Goal: Task Accomplishment & Management: Complete application form

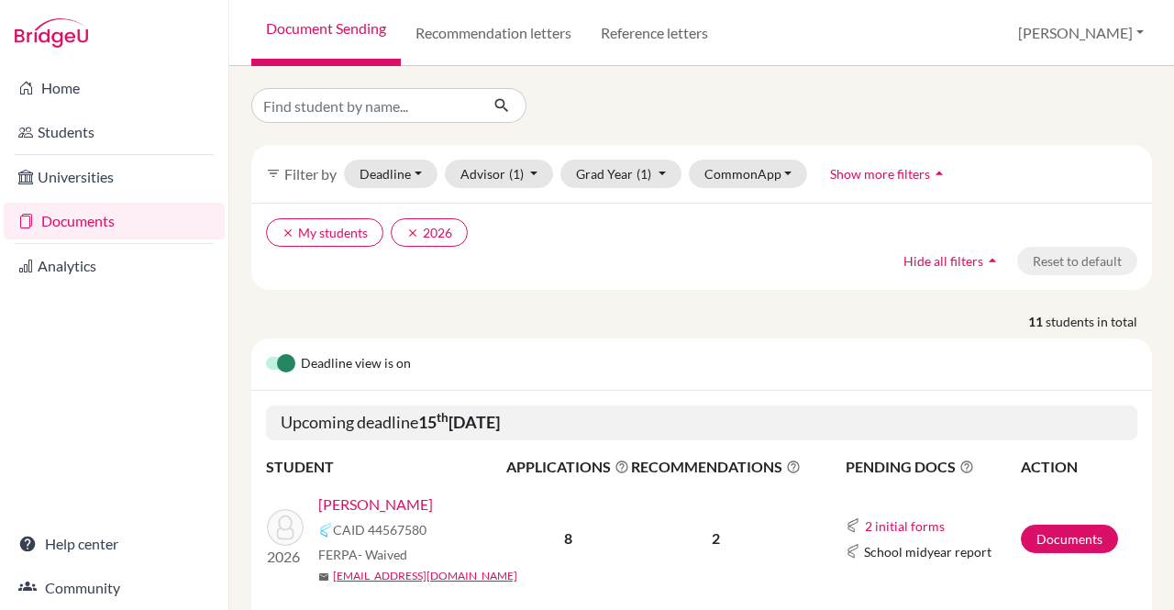
click at [414, 496] on link "Berko-Boateng, Andrew" at bounding box center [375, 505] width 115 height 22
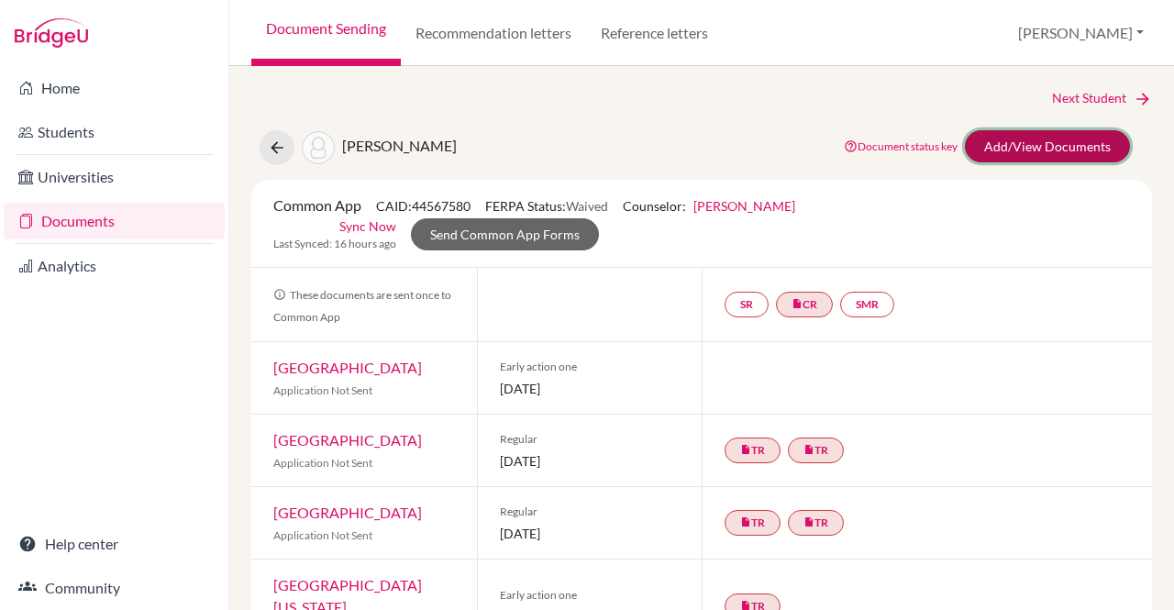
click at [1007, 141] on link "Add/View Documents" at bounding box center [1047, 146] width 165 height 32
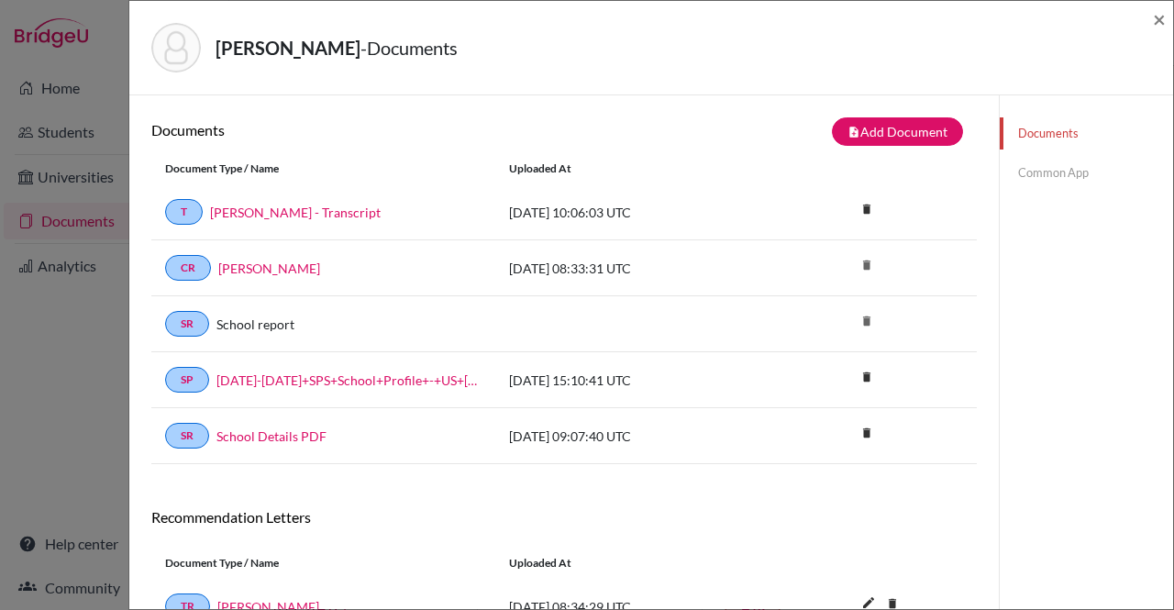
click at [1064, 165] on link "Common App" at bounding box center [1086, 173] width 173 height 32
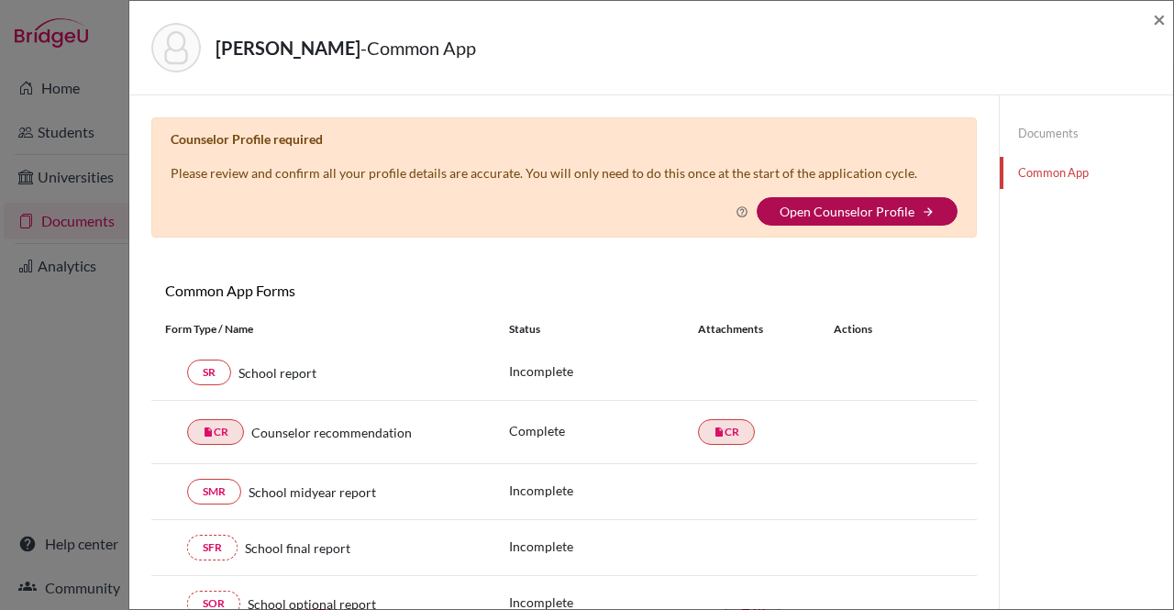
click at [820, 214] on link "Open Counselor Profile" at bounding box center [847, 212] width 135 height 16
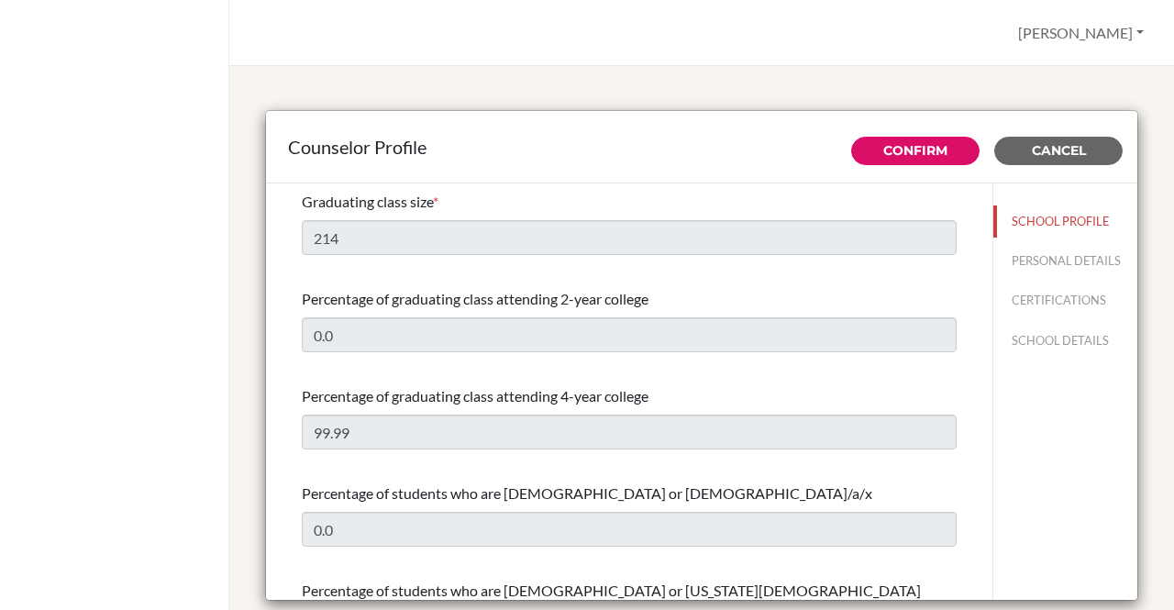
select select "1"
select select "351500"
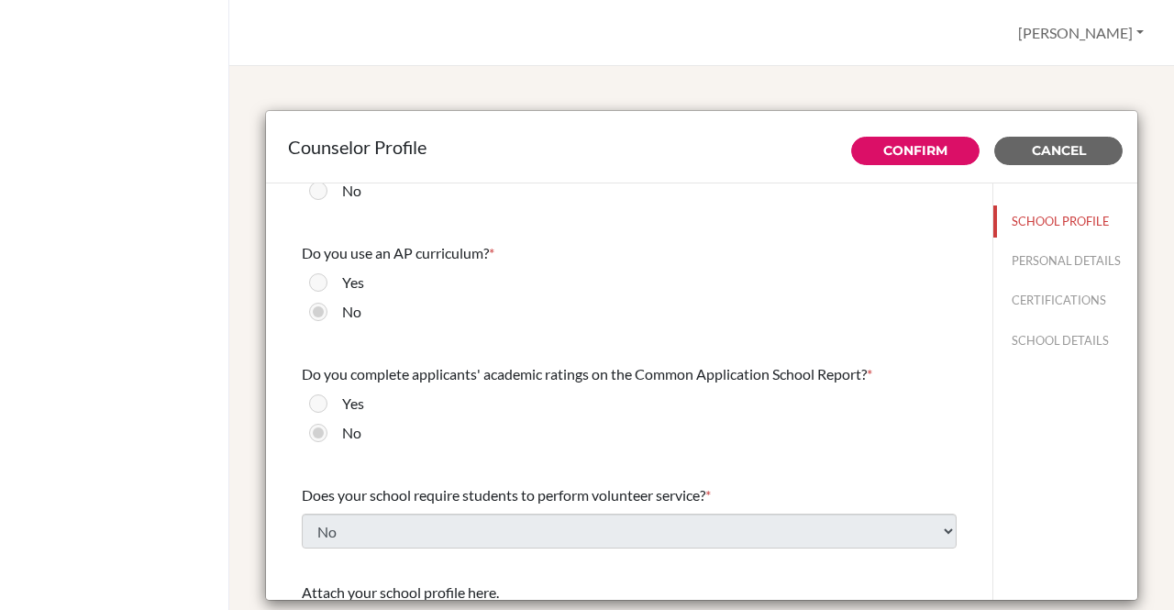
scroll to position [1877, 0]
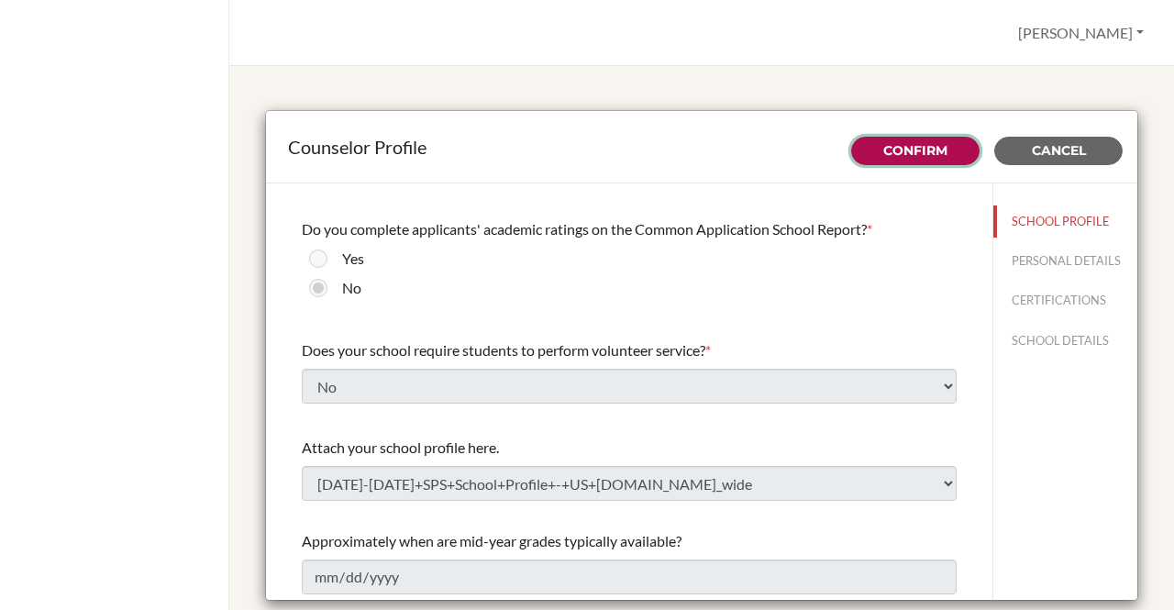
click at [909, 146] on link "Confirm" at bounding box center [916, 150] width 64 height 17
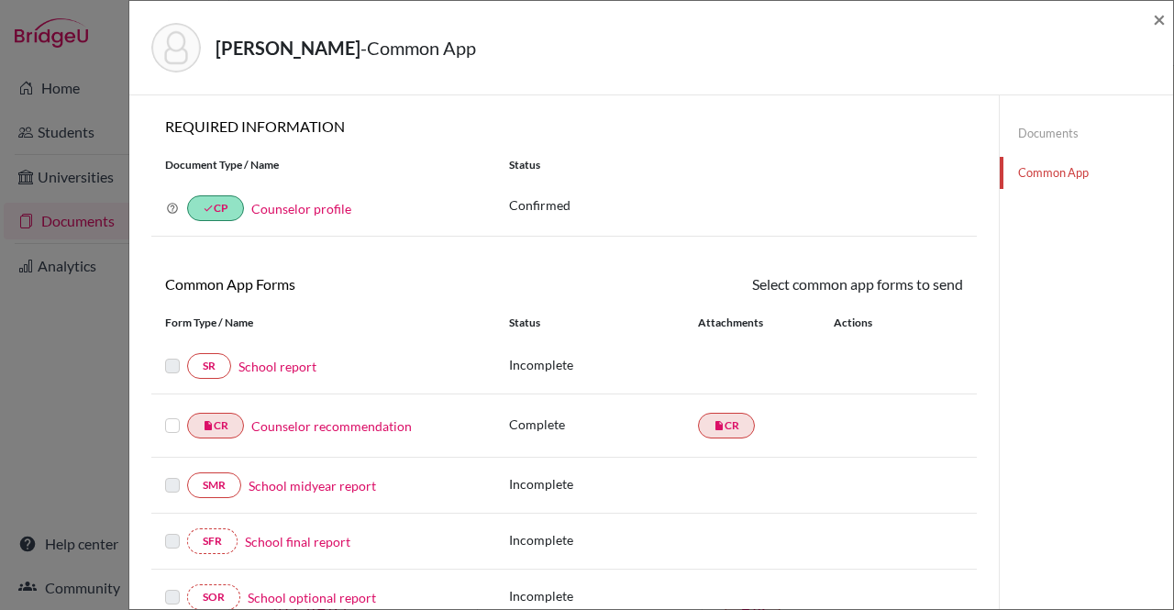
click at [294, 204] on link "Counselor profile" at bounding box center [301, 209] width 100 height 16
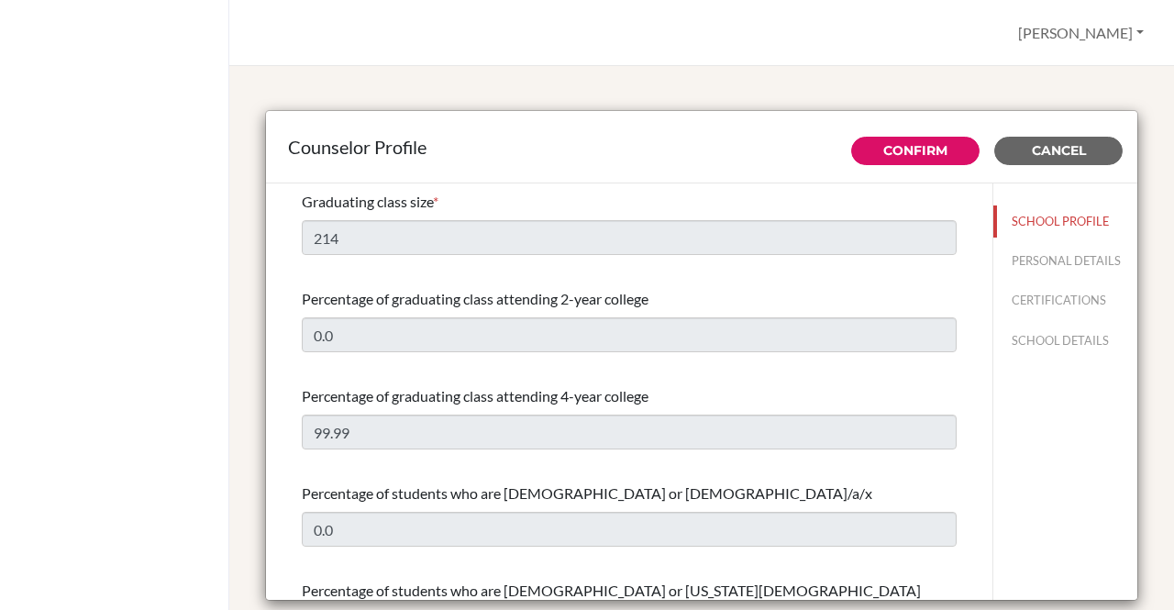
select select "1"
select select "351500"
click at [1018, 269] on button "PERSONAL DETAILS" at bounding box center [1066, 261] width 144 height 32
type input "[PERSON_NAME]"
type input "Milanova"
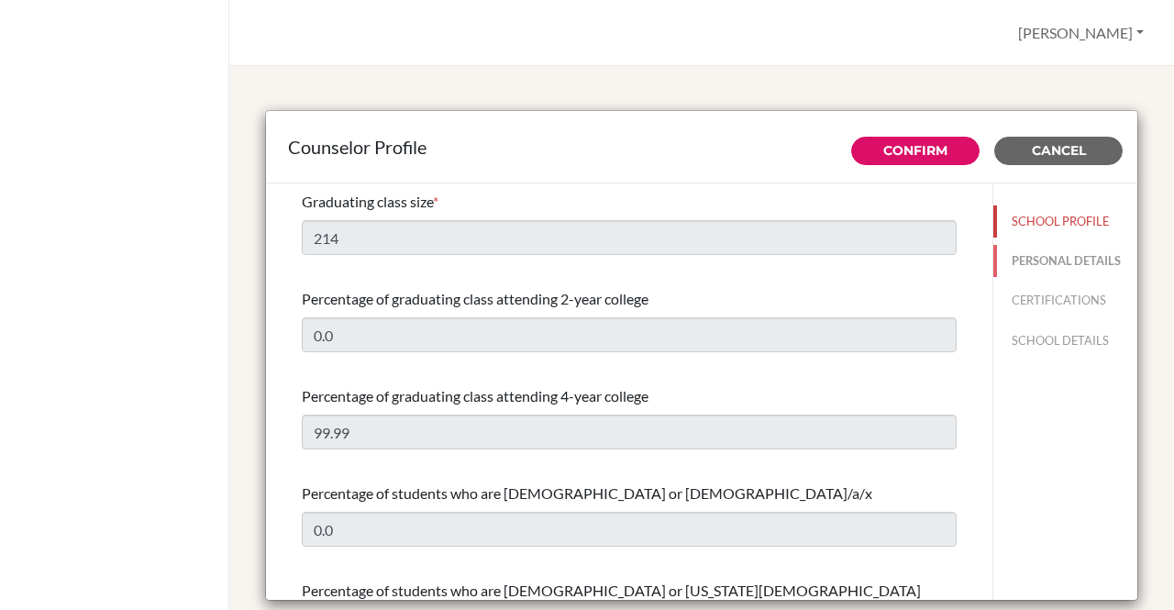
type input "Advisor"
type input "44.208-748-92"
type input "[EMAIL_ADDRESS][DOMAIN_NAME]"
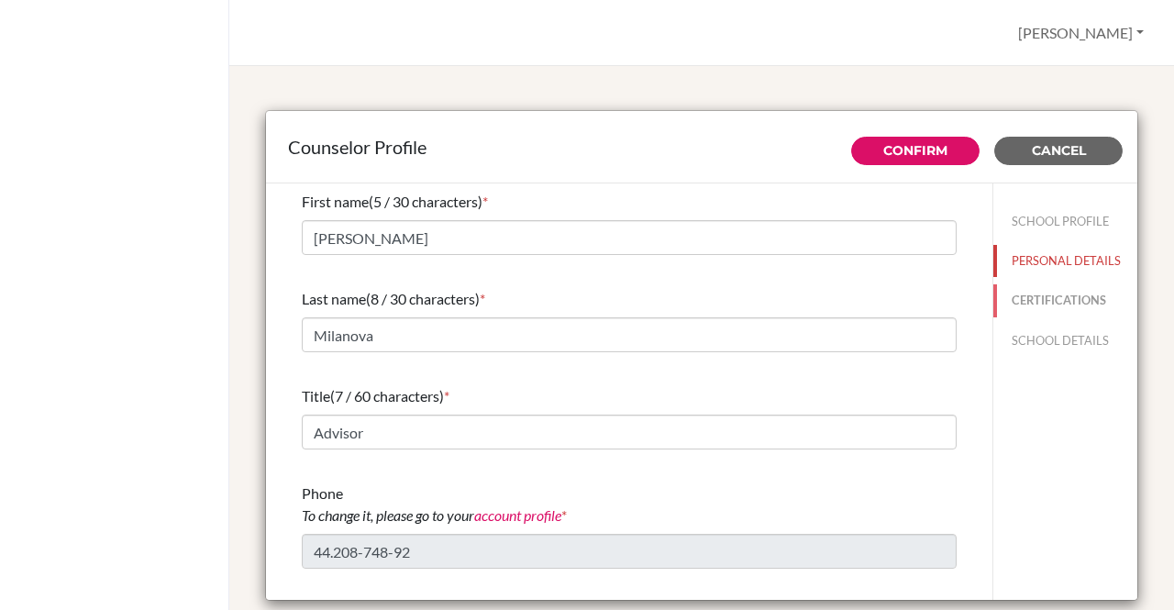
click at [1056, 313] on button "CERTIFICATIONS" at bounding box center [1066, 300] width 144 height 32
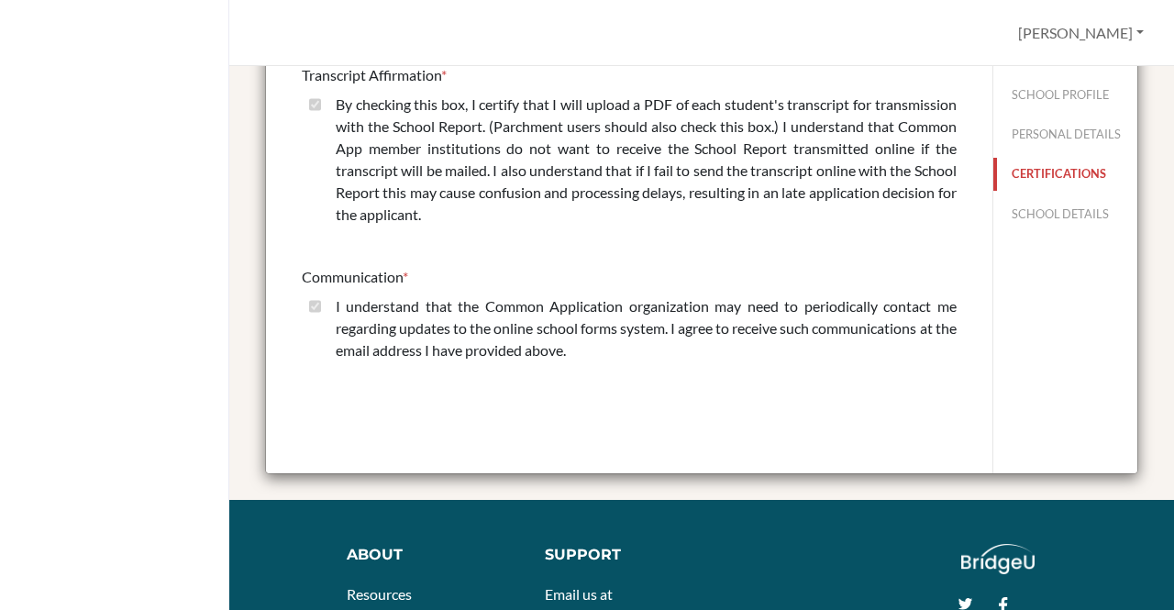
scroll to position [128, 0]
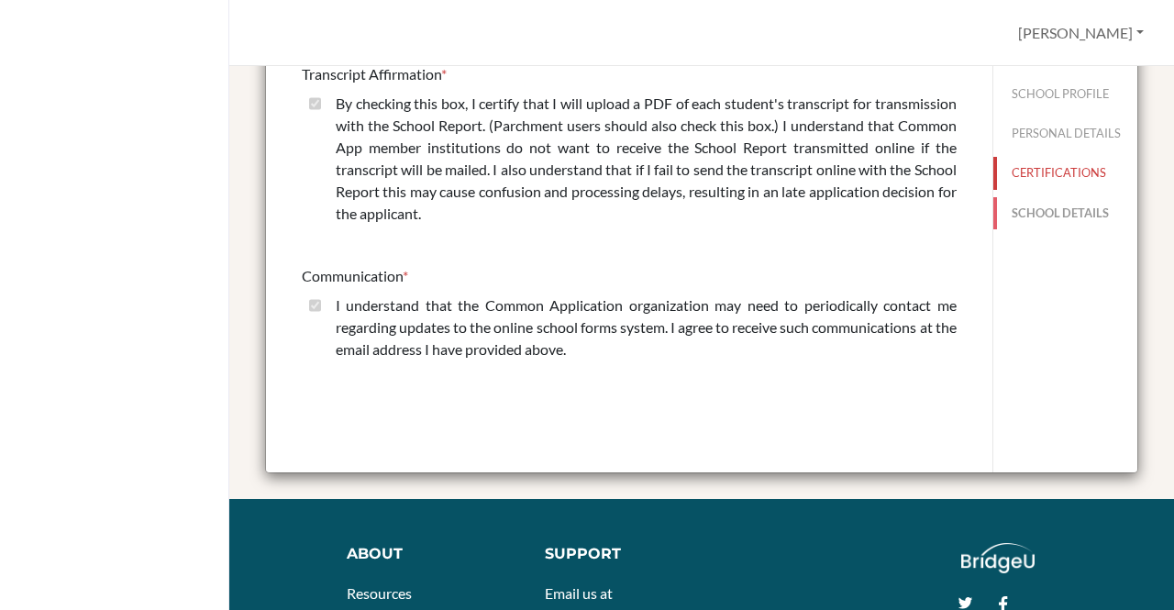
click at [1039, 208] on button "SCHOOL DETAILS" at bounding box center [1066, 213] width 144 height 32
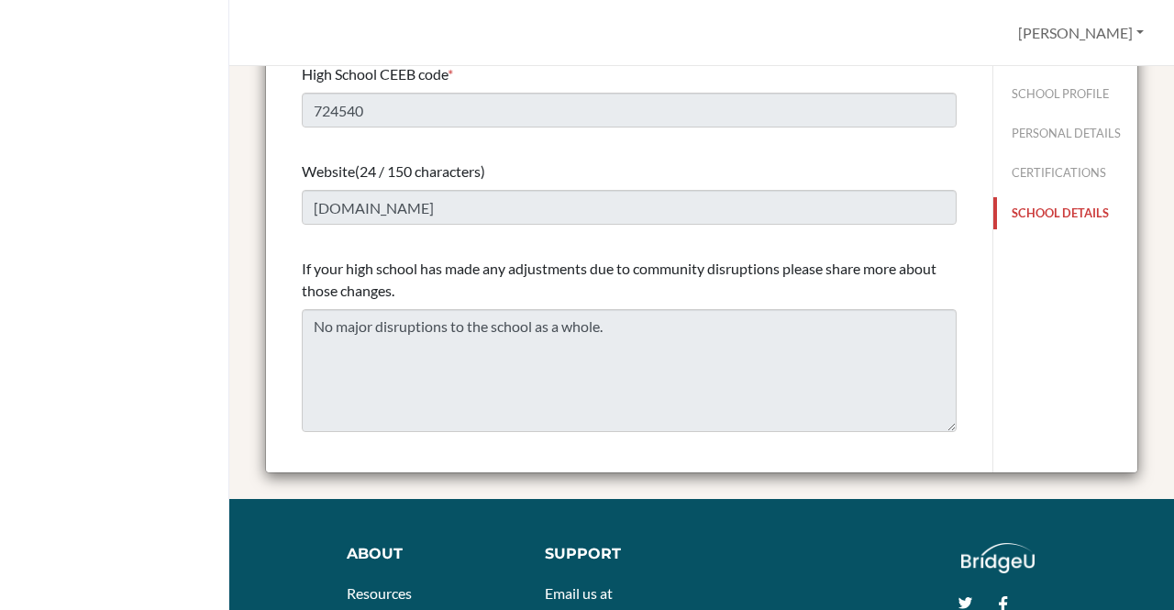
scroll to position [27, 0]
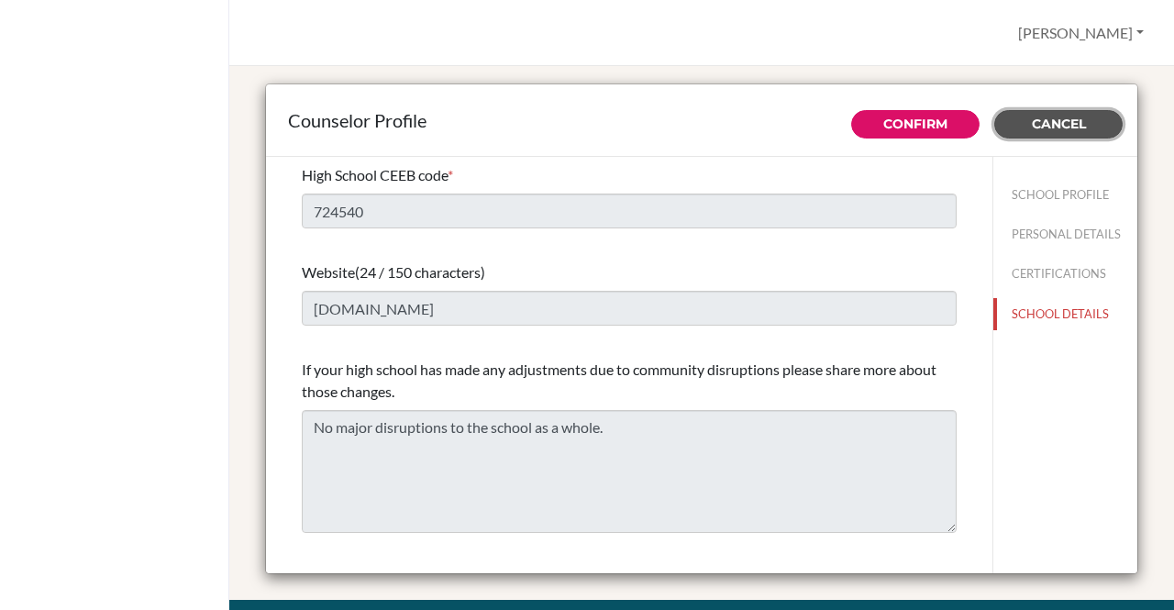
drag, startPoint x: 1040, startPoint y: 123, endPoint x: 1060, endPoint y: 127, distance: 19.6
click at [1060, 127] on span "Cancel" at bounding box center [1059, 124] width 54 height 17
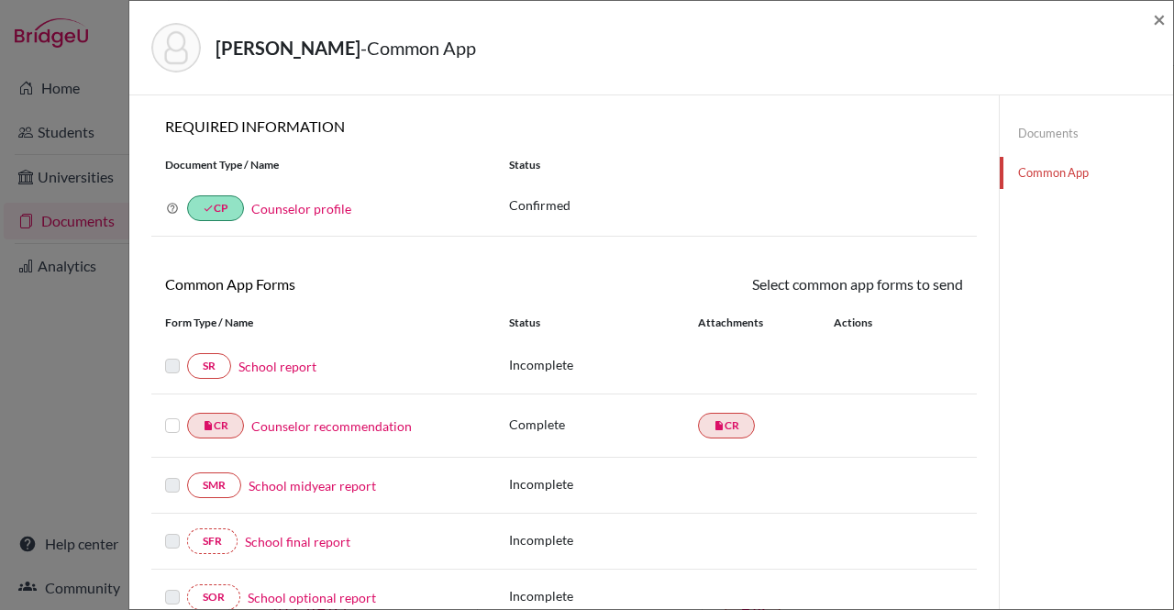
drag, startPoint x: 277, startPoint y: 364, endPoint x: 253, endPoint y: 361, distance: 24.0
click at [253, 361] on link "School report" at bounding box center [278, 366] width 78 height 19
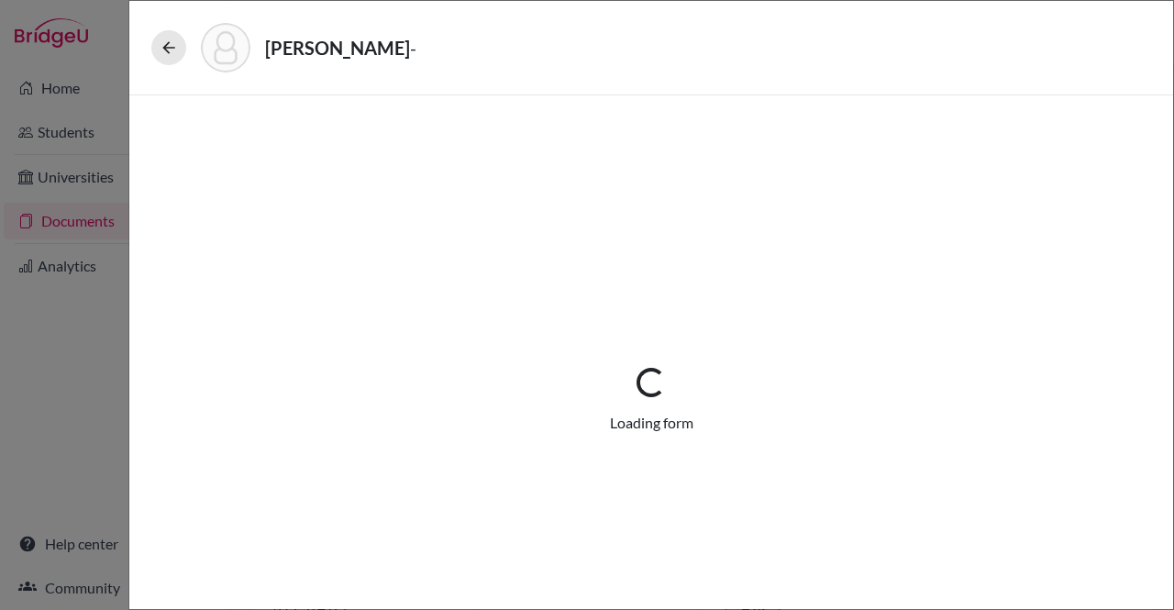
select select "1"
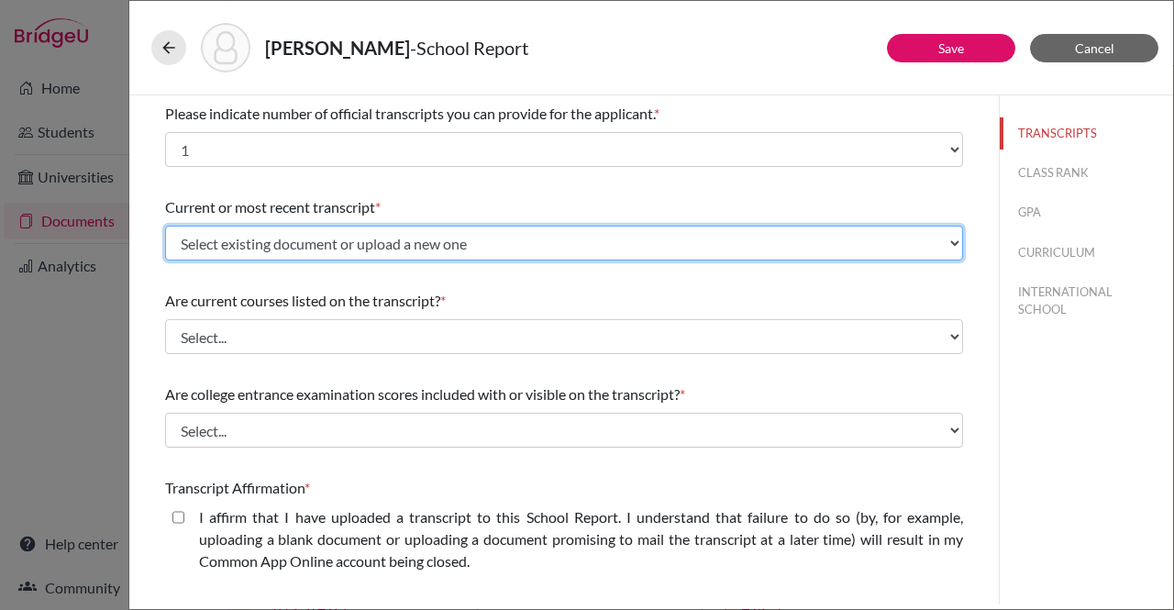
click at [390, 246] on select "Select existing document or upload a new one Berko-Boateng, Andrew - Transcript…" at bounding box center [564, 243] width 798 height 35
select select "687931"
click at [165, 226] on select "Select existing document or upload a new one Berko-Boateng, Andrew - Transcript…" at bounding box center [564, 243] width 798 height 35
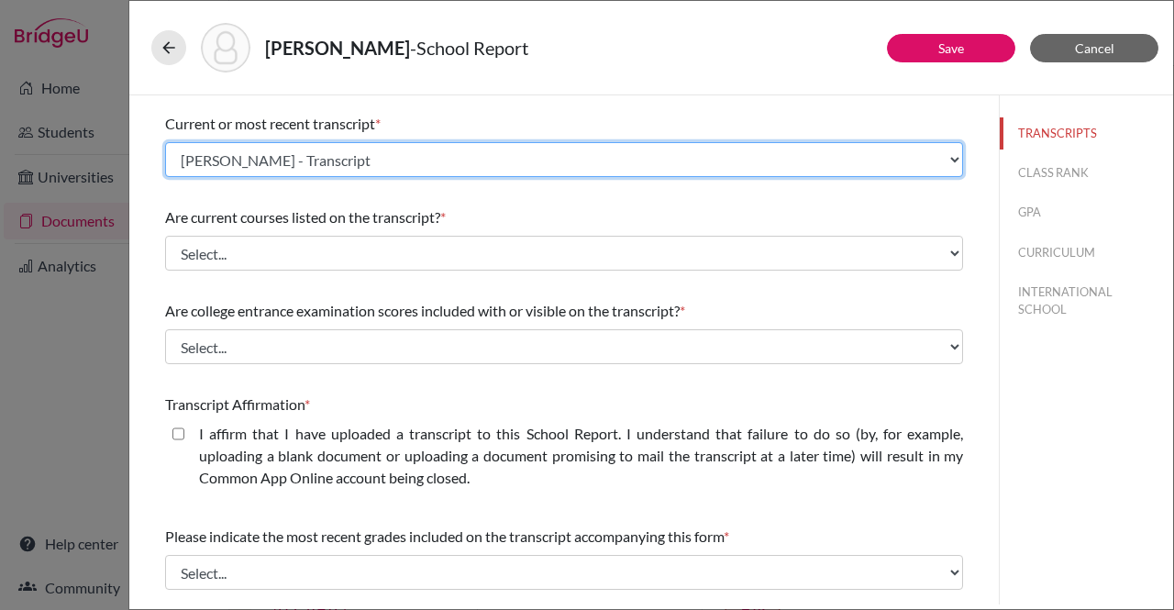
scroll to position [84, 0]
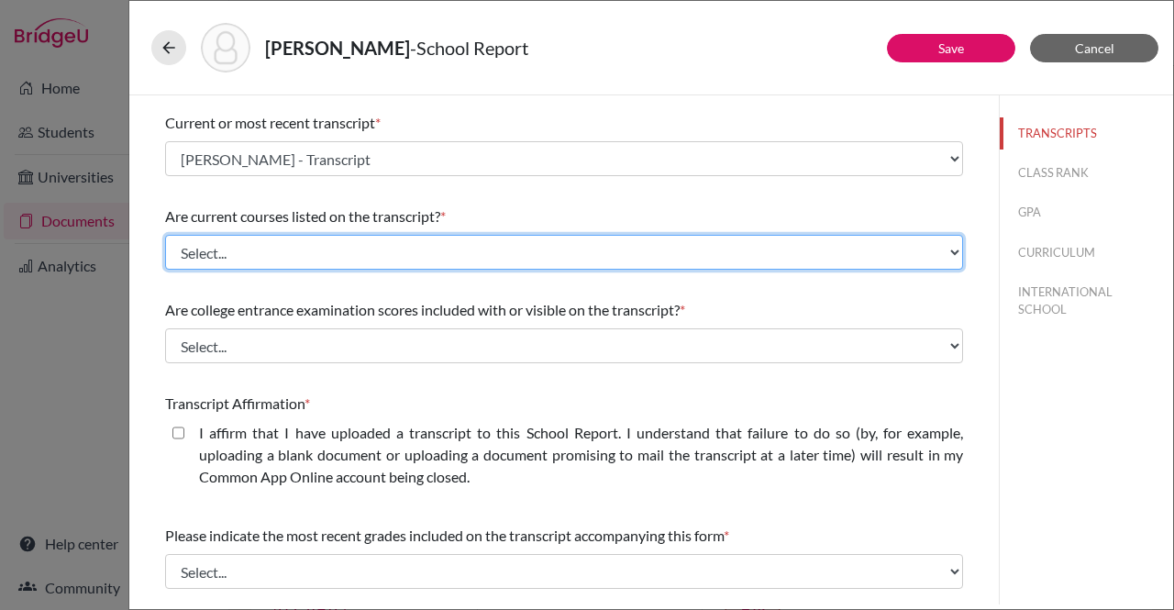
click at [403, 249] on select "Select... Yes No" at bounding box center [564, 252] width 798 height 35
select select "0"
click at [165, 235] on select "Select... Yes No" at bounding box center [564, 252] width 798 height 35
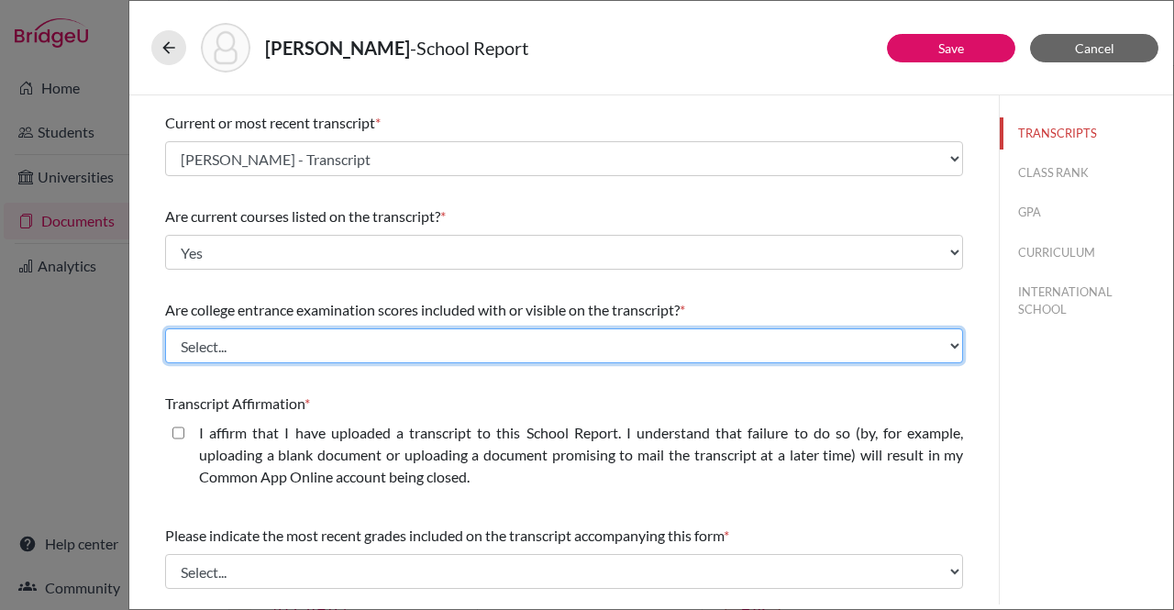
click at [418, 348] on select "Select... Yes No" at bounding box center [564, 345] width 798 height 35
select select "1"
click at [165, 328] on select "Select... Yes No" at bounding box center [564, 345] width 798 height 35
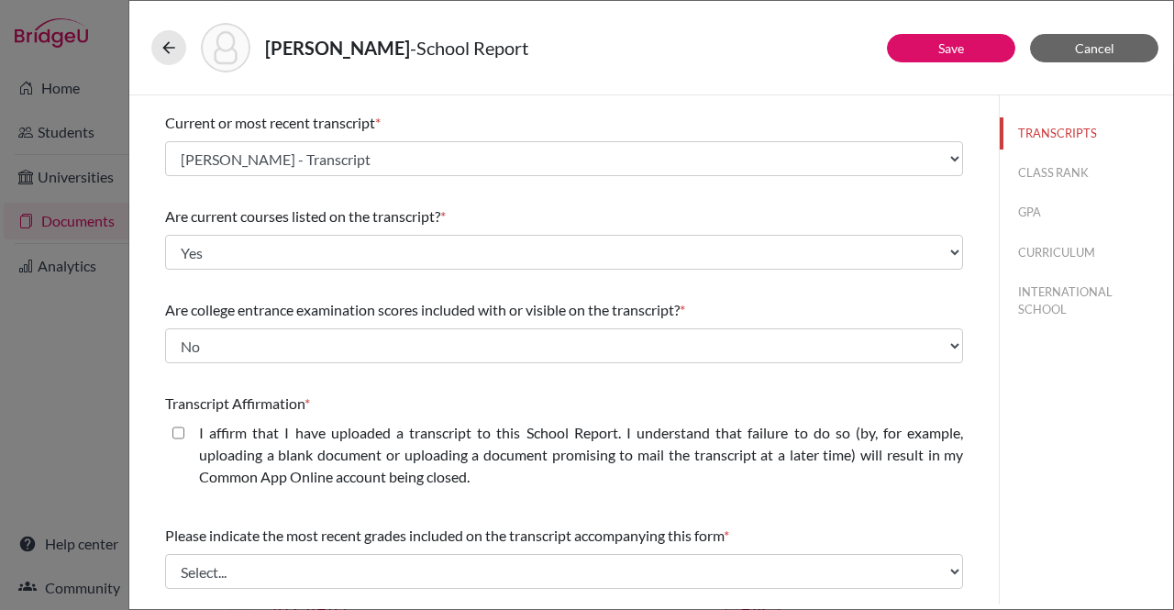
click at [180, 430] on closed\ "I affirm that I have uploaded a transcript to this School Report. I understand …" at bounding box center [178, 433] width 12 height 22
checkbox closed\ "true"
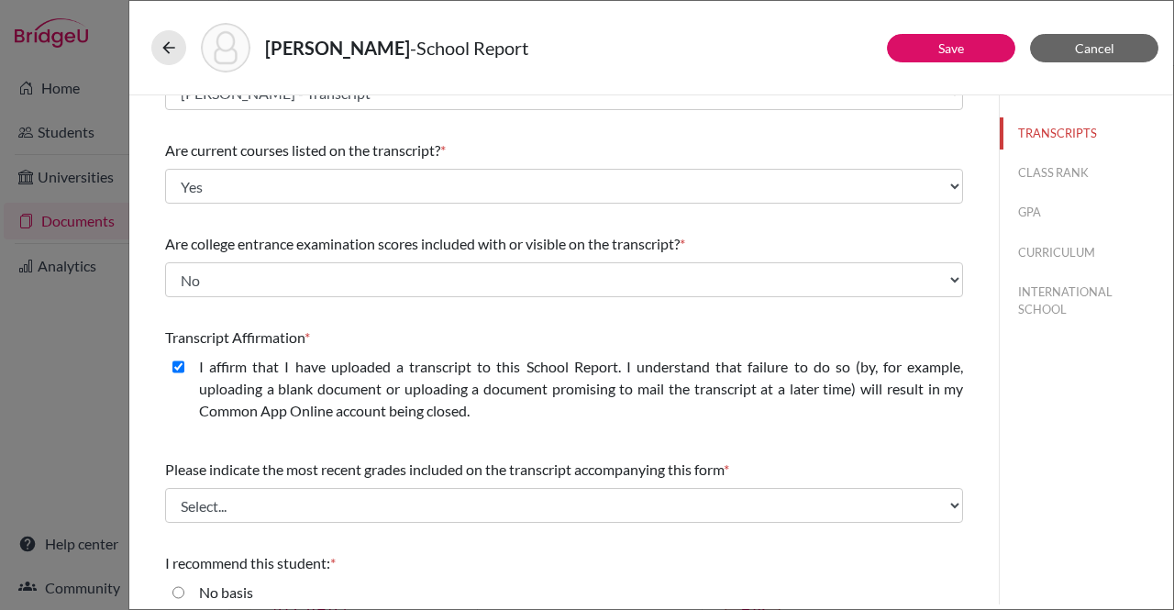
scroll to position [153, 0]
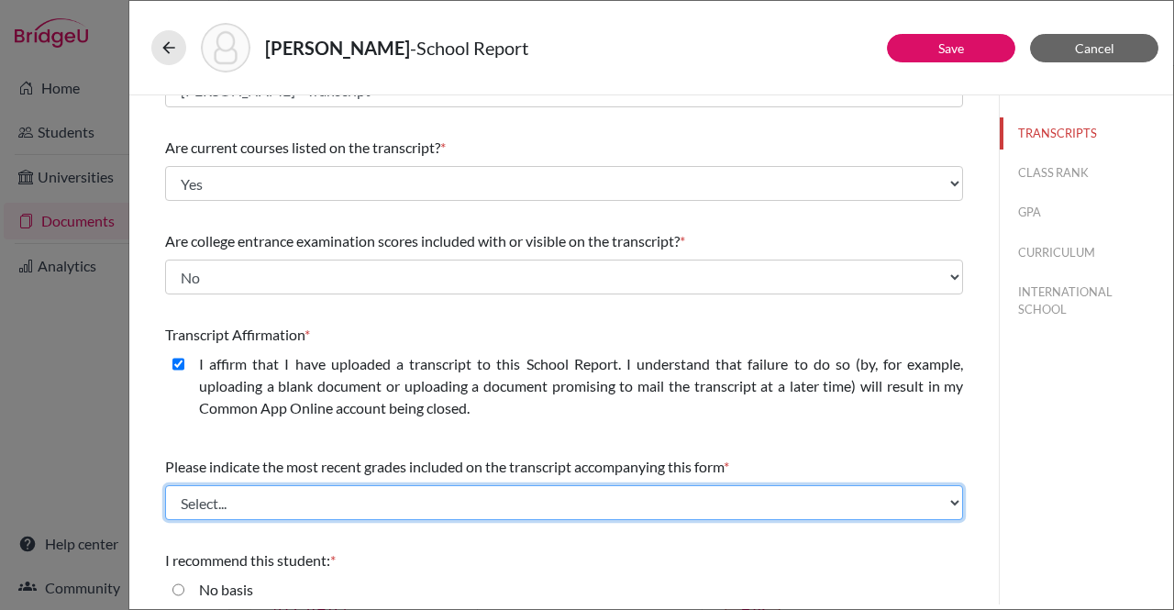
click at [386, 495] on select "Select... Final junior year grades 1st Quarter senior year grades 2nd Quarter/1…" at bounding box center [564, 502] width 798 height 35
select select "0"
click at [165, 485] on select "Select... Final junior year grades 1st Quarter senior year grades 2nd Quarter/1…" at bounding box center [564, 502] width 798 height 35
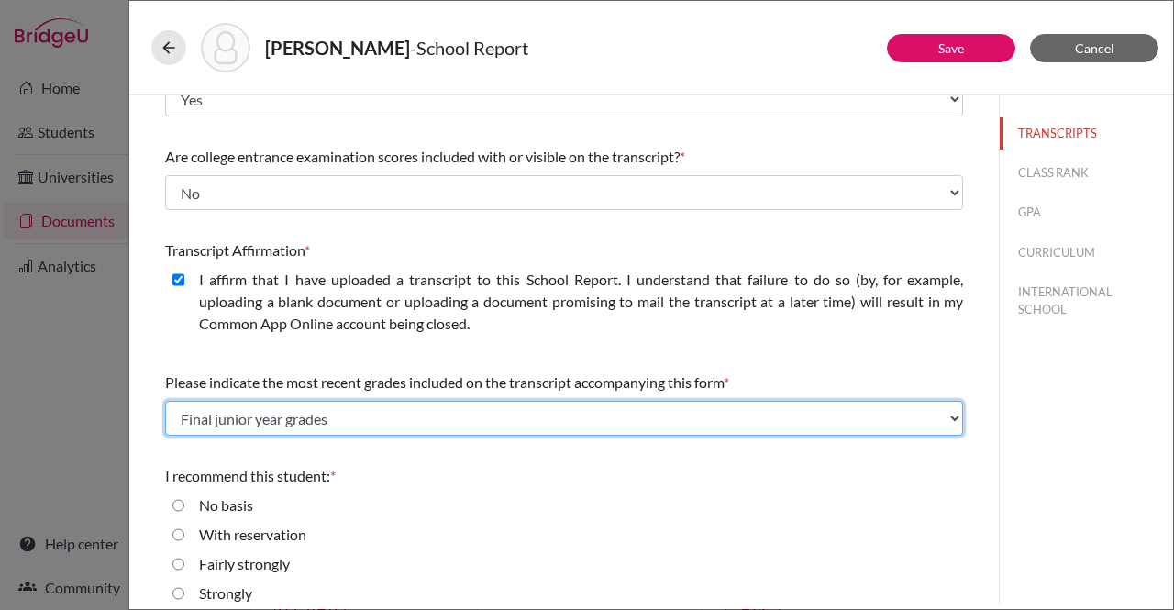
scroll to position [281, 0]
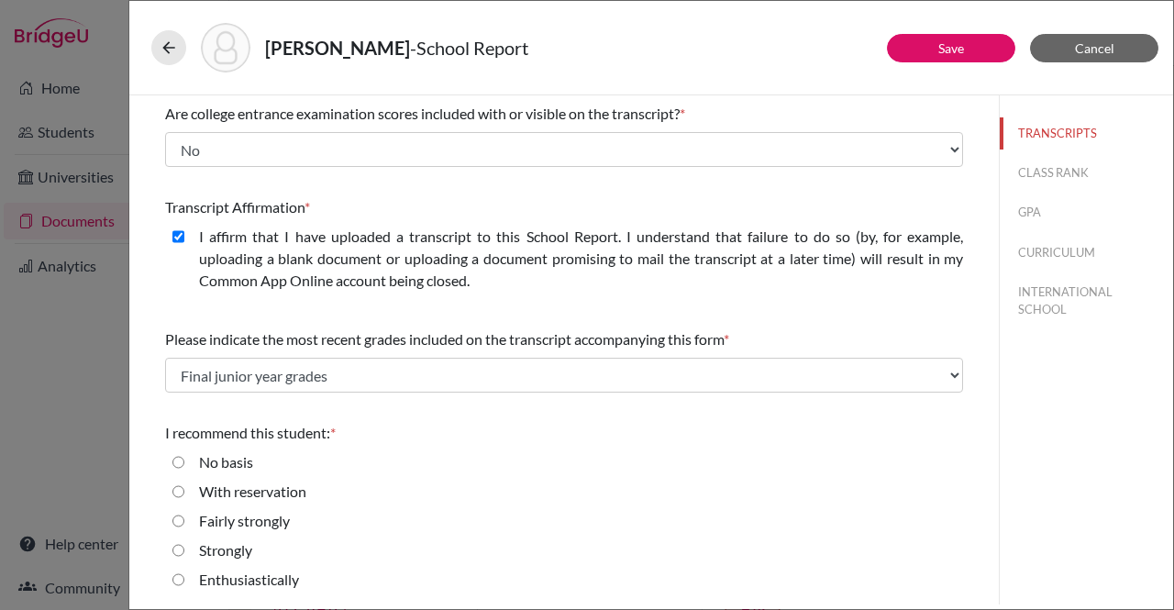
click at [178, 573] on input "Enthusiastically" at bounding box center [178, 580] width 12 height 22
radio input "true"
click at [1050, 175] on button "CLASS RANK" at bounding box center [1086, 173] width 173 height 32
select select "5"
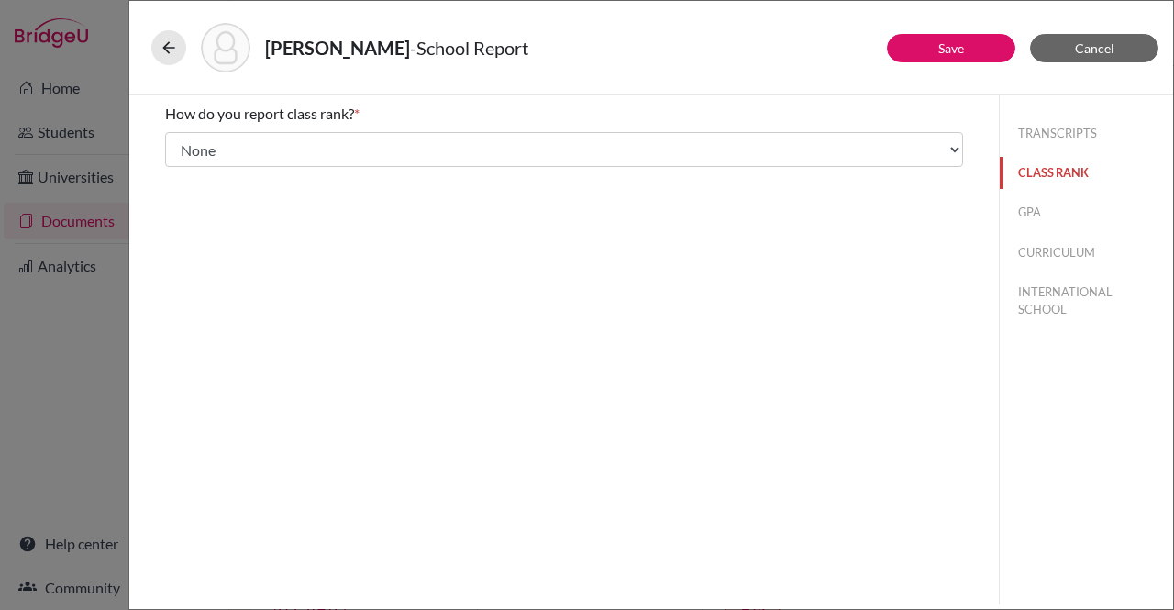
scroll to position [0, 0]
click at [1024, 204] on button "GPA" at bounding box center [1086, 212] width 173 height 32
click at [1042, 238] on button "CURRICULUM" at bounding box center [1086, 253] width 173 height 32
select select "4"
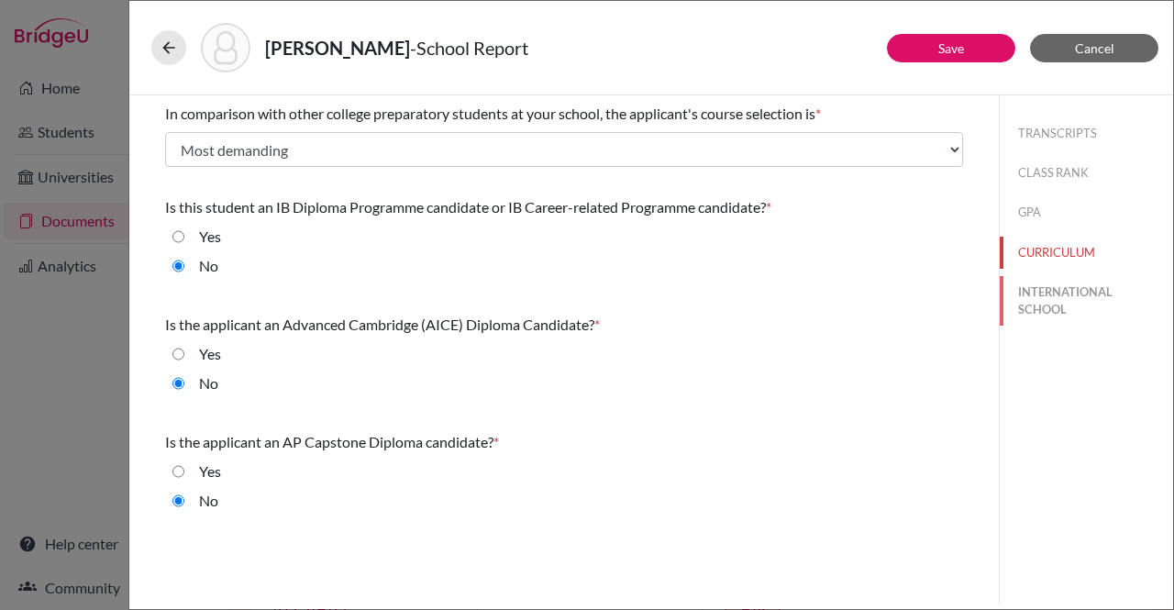
click at [1046, 311] on button "INTERNATIONAL SCHOOL" at bounding box center [1086, 301] width 173 height 50
radio input "true"
select select "14"
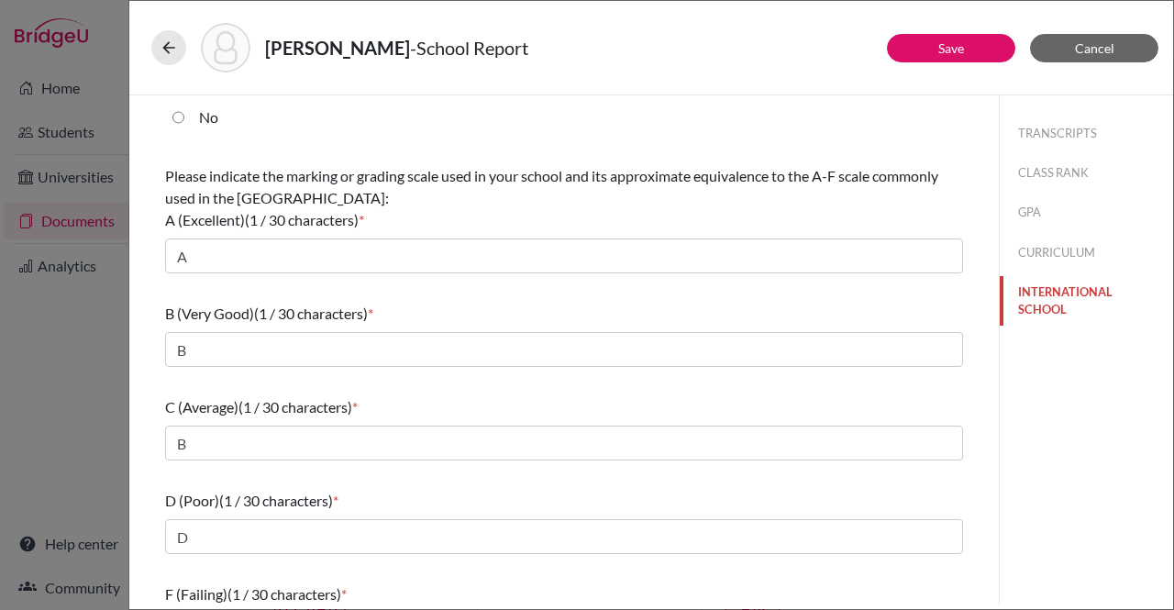
scroll to position [360, 0]
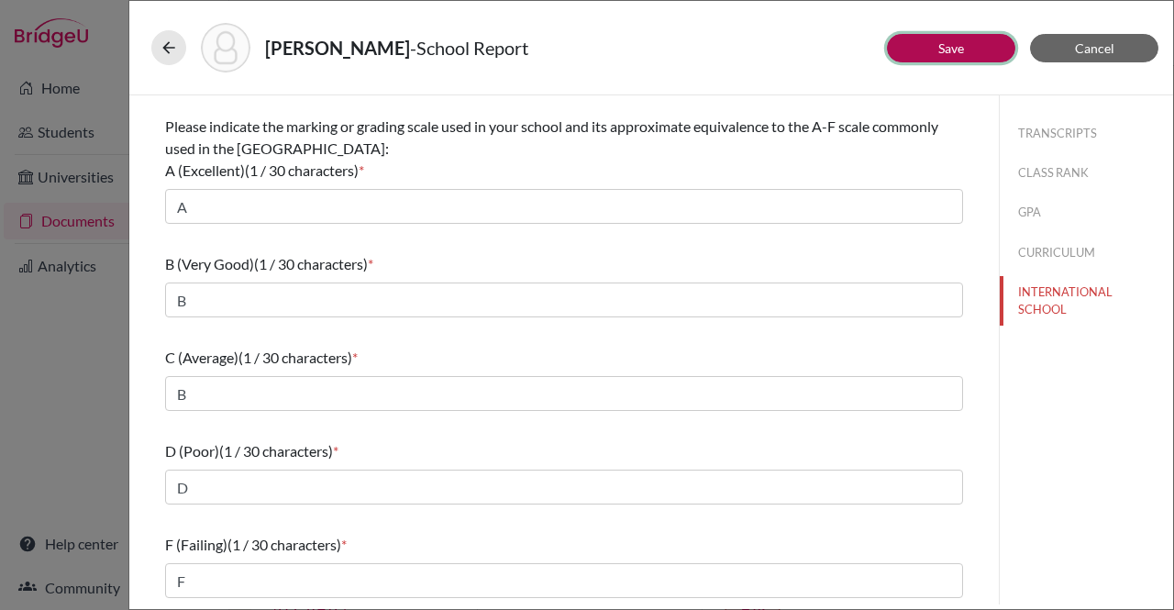
click at [954, 49] on link "Save" at bounding box center [952, 48] width 26 height 16
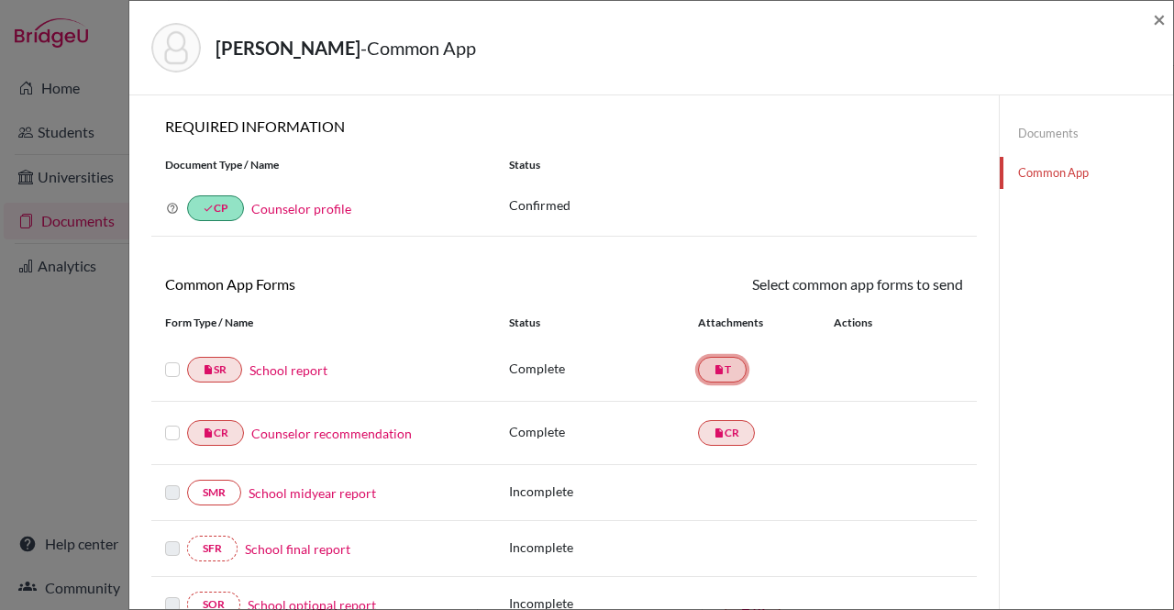
click at [726, 362] on link "insert_drive_file T" at bounding box center [722, 370] width 49 height 26
click at [1044, 131] on link "Documents" at bounding box center [1086, 133] width 173 height 32
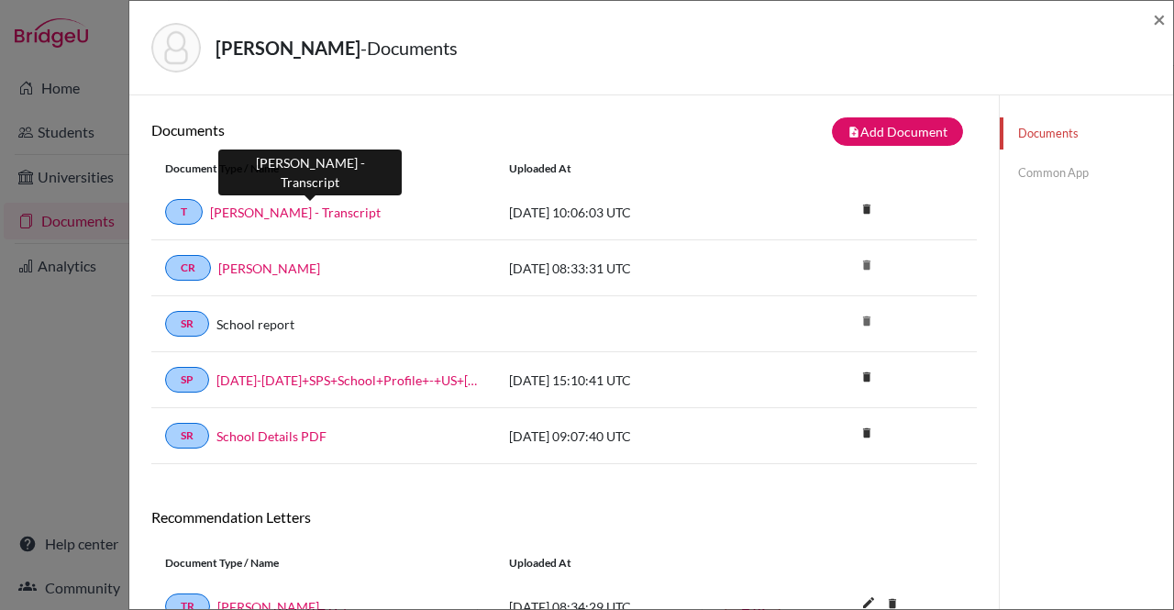
click at [375, 214] on link "[PERSON_NAME] - Transcript" at bounding box center [295, 212] width 171 height 19
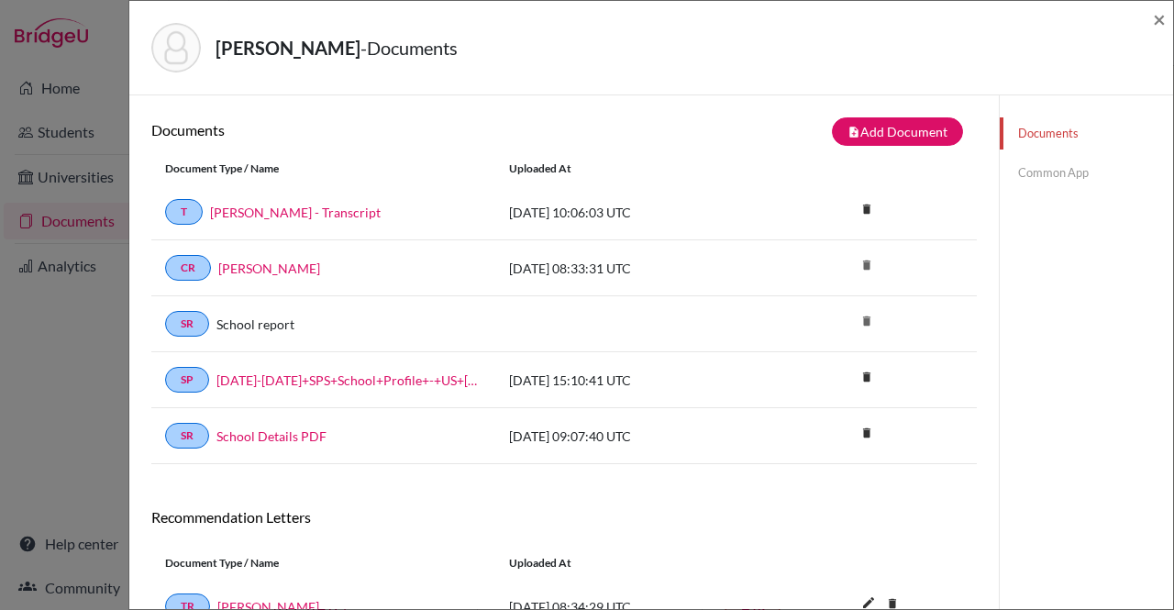
click at [1038, 166] on link "Common App" at bounding box center [1086, 173] width 173 height 32
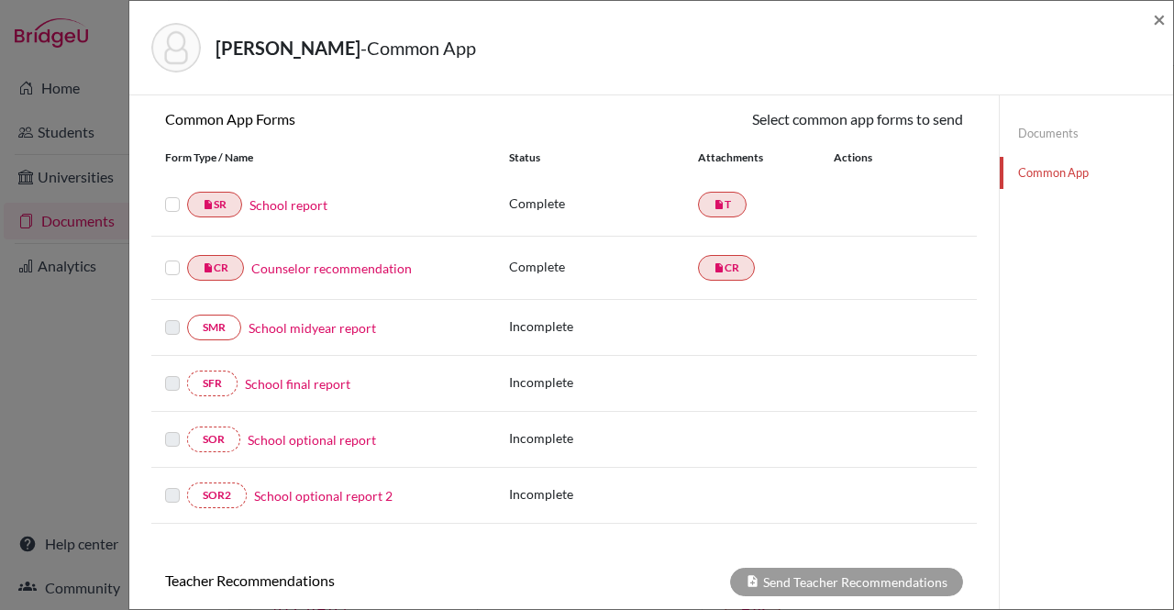
scroll to position [166, 0]
click at [716, 192] on link "insert_drive_file T" at bounding box center [722, 204] width 49 height 26
click at [295, 197] on link "School report" at bounding box center [289, 204] width 78 height 19
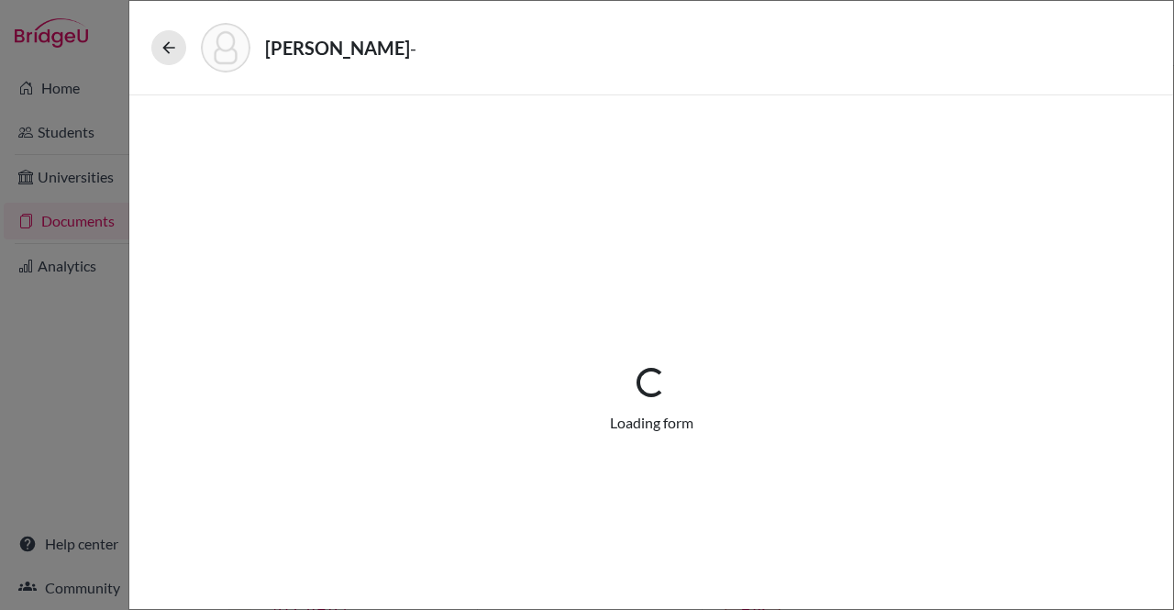
select select "1"
select select "687931"
select select "0"
select select "1"
select select "0"
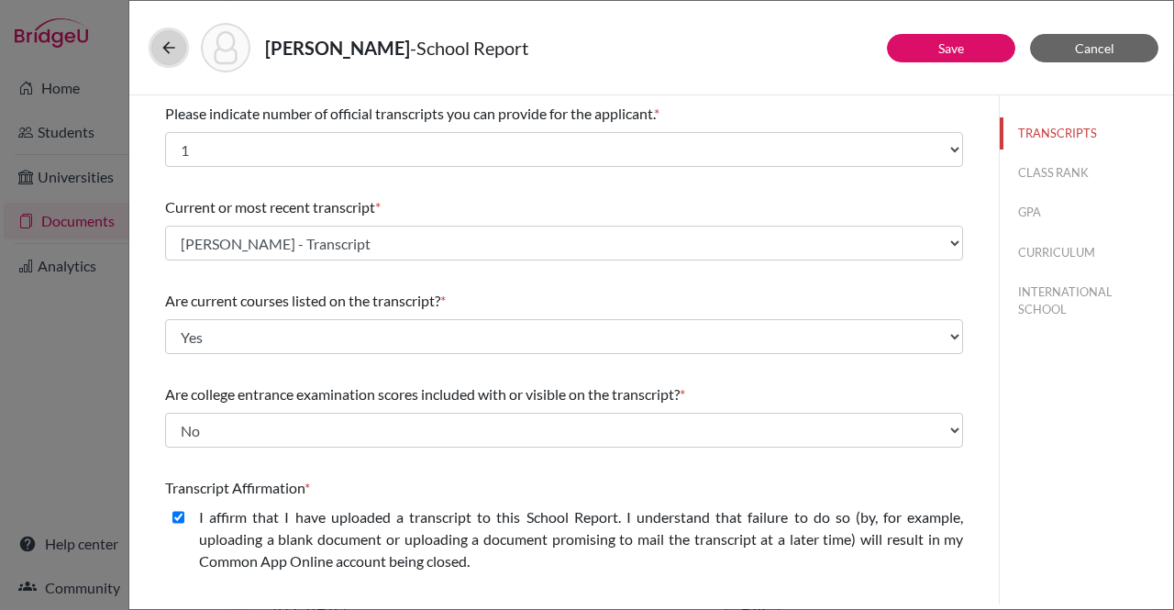
click at [163, 54] on icon at bounding box center [169, 48] width 18 height 18
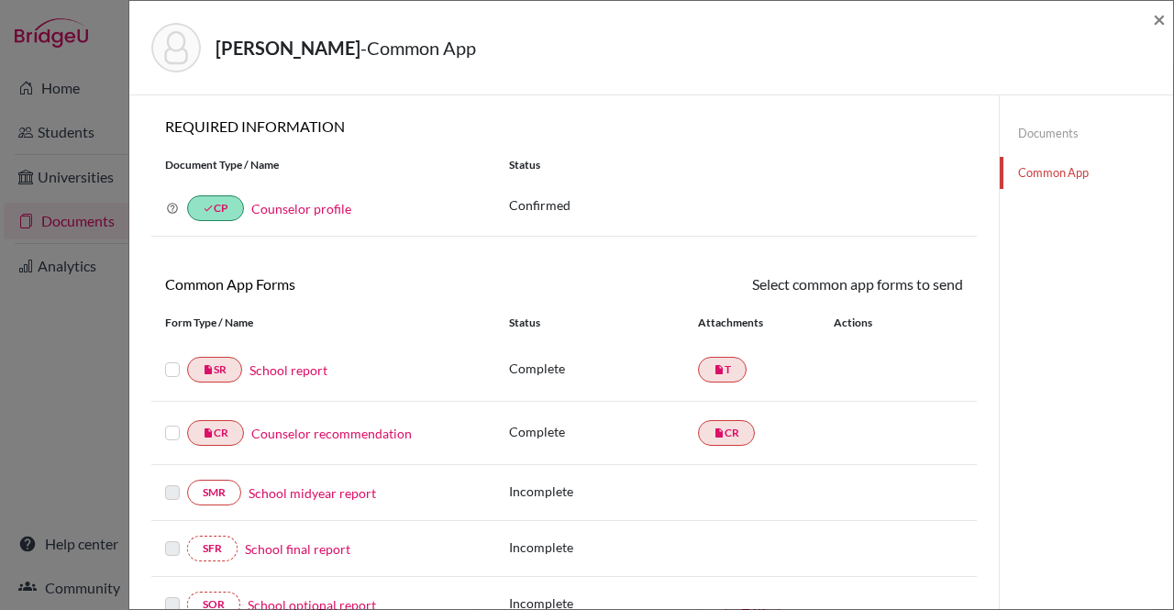
click at [176, 359] on label at bounding box center [172, 359] width 15 height 0
click at [0, 0] on input "checkbox" at bounding box center [0, 0] width 0 height 0
click at [171, 424] on label at bounding box center [172, 424] width 15 height 0
click at [0, 0] on input "checkbox" at bounding box center [0, 0] width 0 height 0
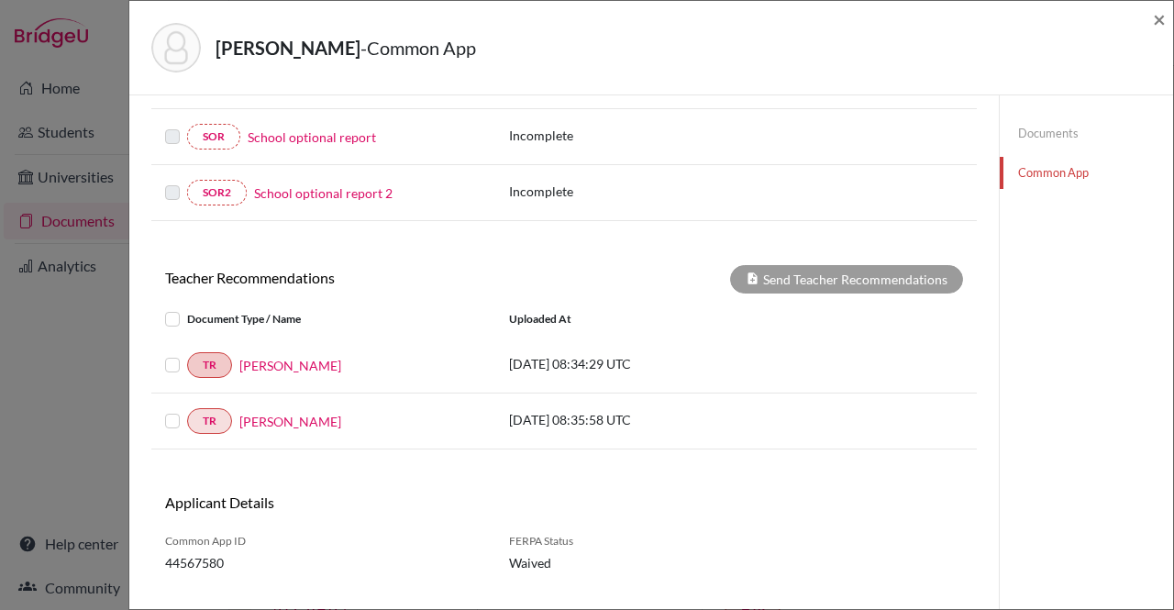
scroll to position [480, 0]
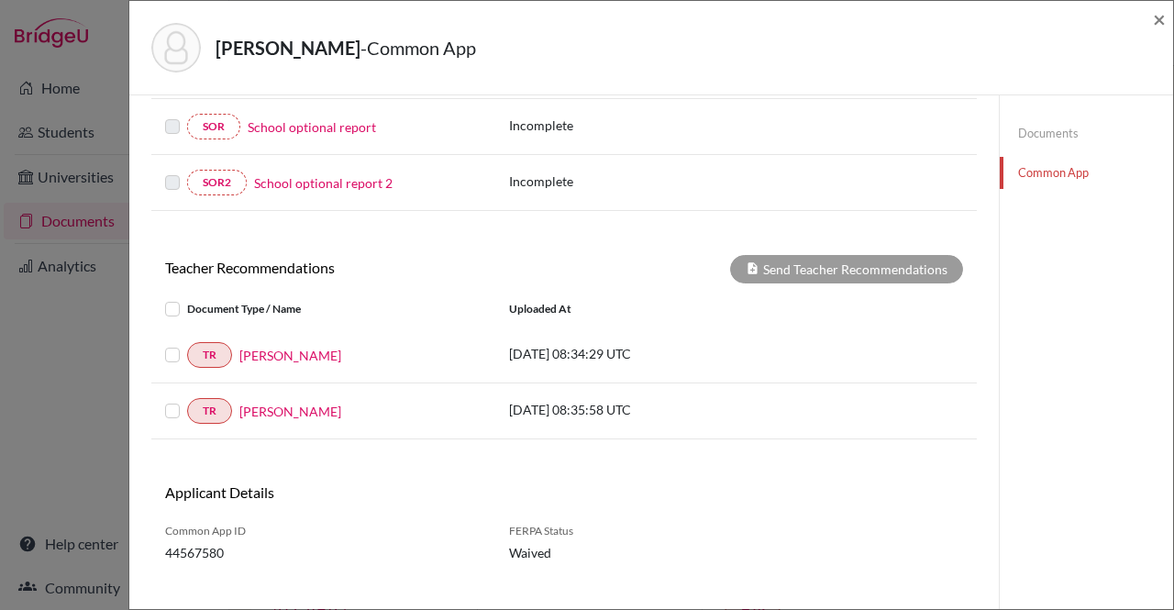
click at [187, 298] on label at bounding box center [187, 298] width 0 height 0
click at [0, 0] on input "checkbox" at bounding box center [0, 0] width 0 height 0
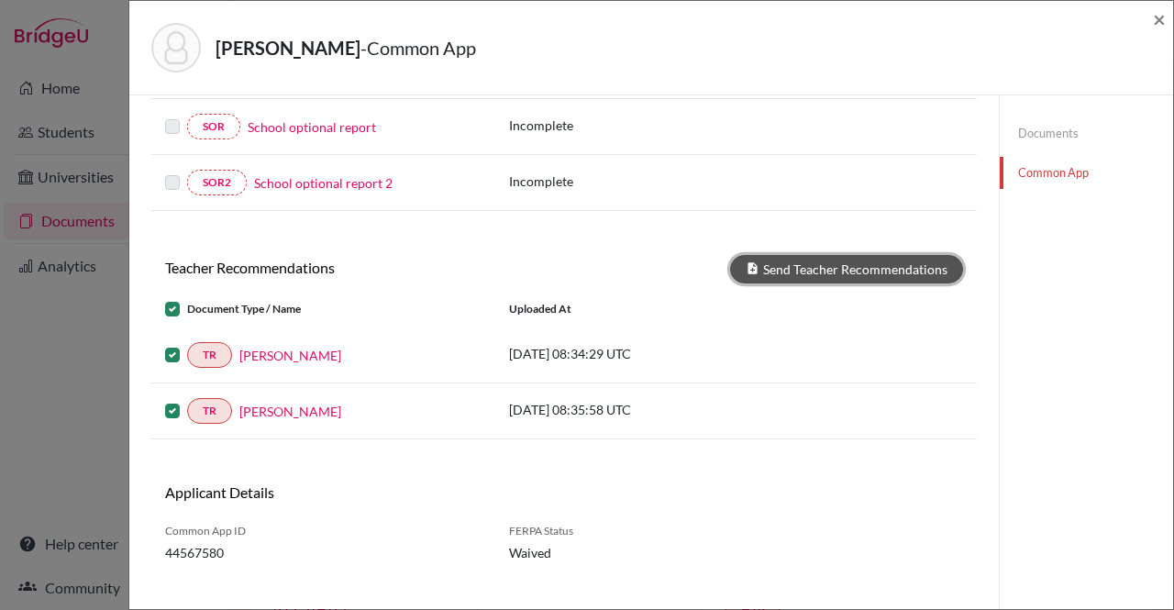
click at [868, 257] on button "Send Teacher Recommendations" at bounding box center [846, 269] width 233 height 28
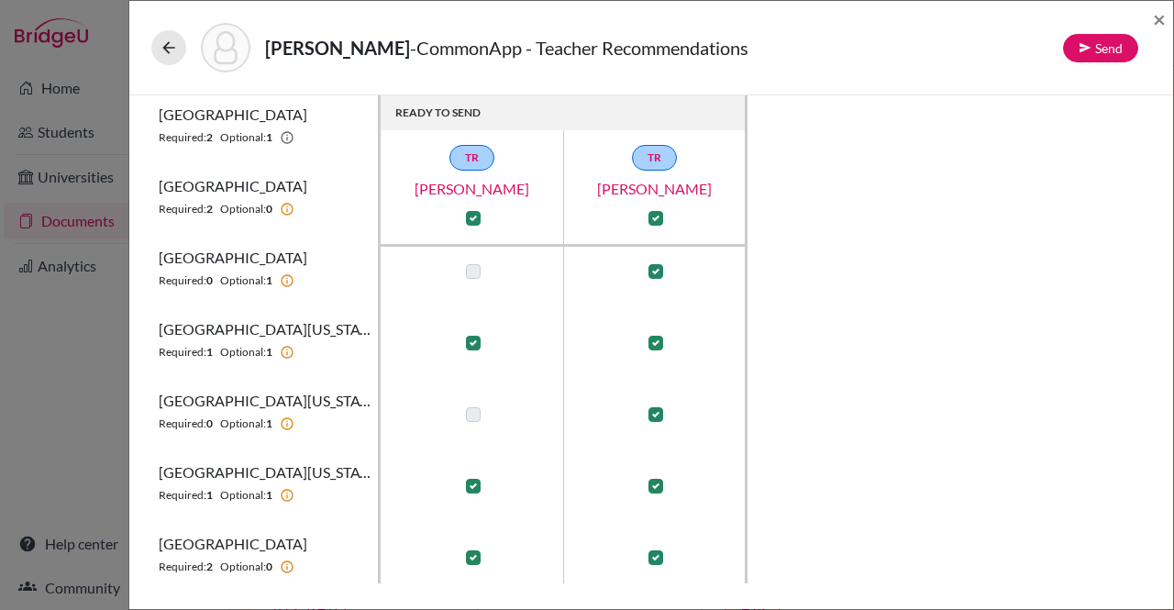
scroll to position [235, 0]
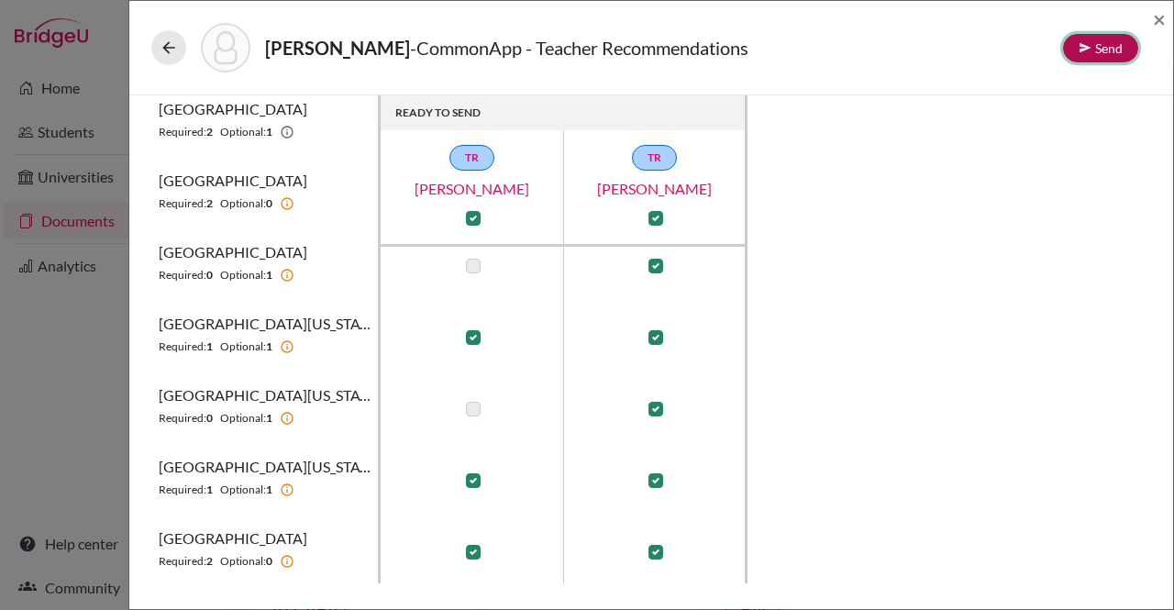
click at [1102, 49] on button "Send" at bounding box center [1100, 48] width 75 height 28
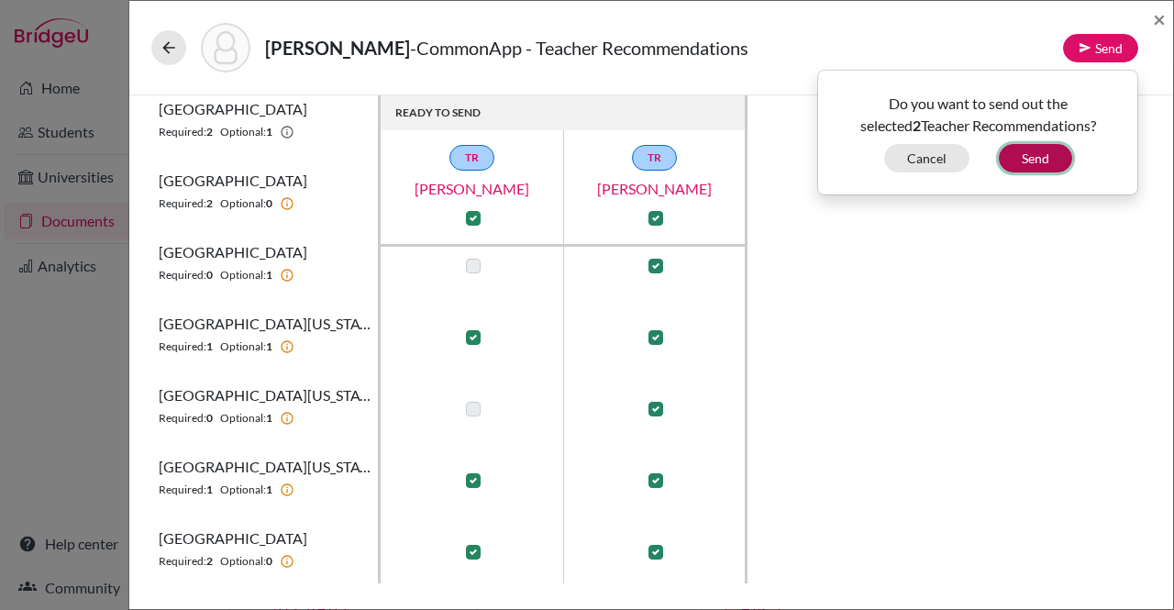
click at [1055, 157] on button "Send" at bounding box center [1035, 158] width 73 height 28
checkbox input "false"
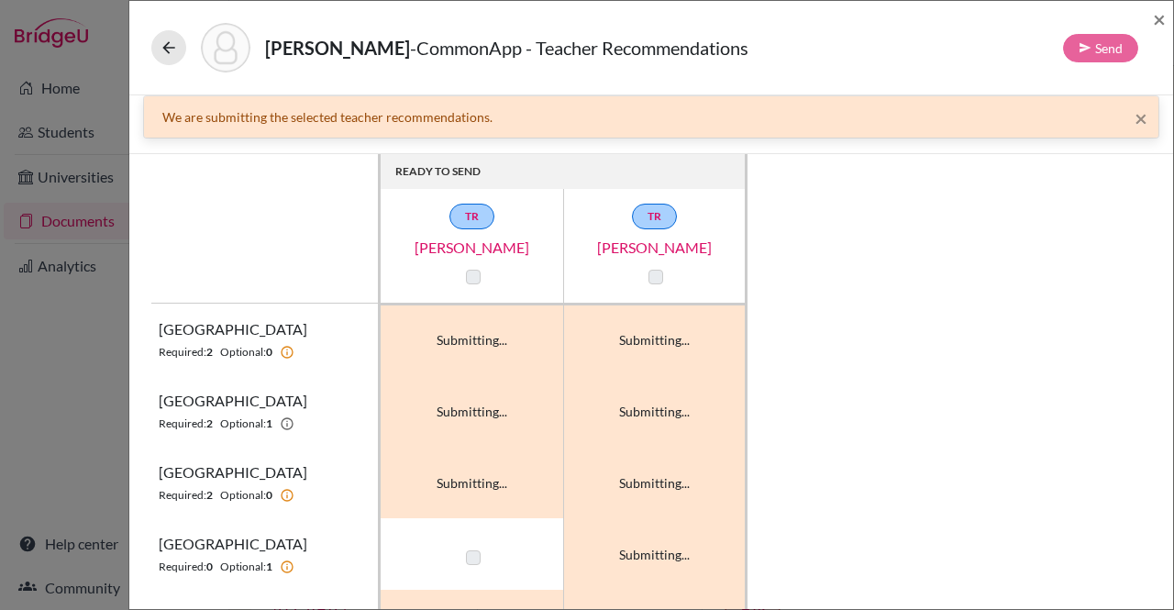
scroll to position [0, 0]
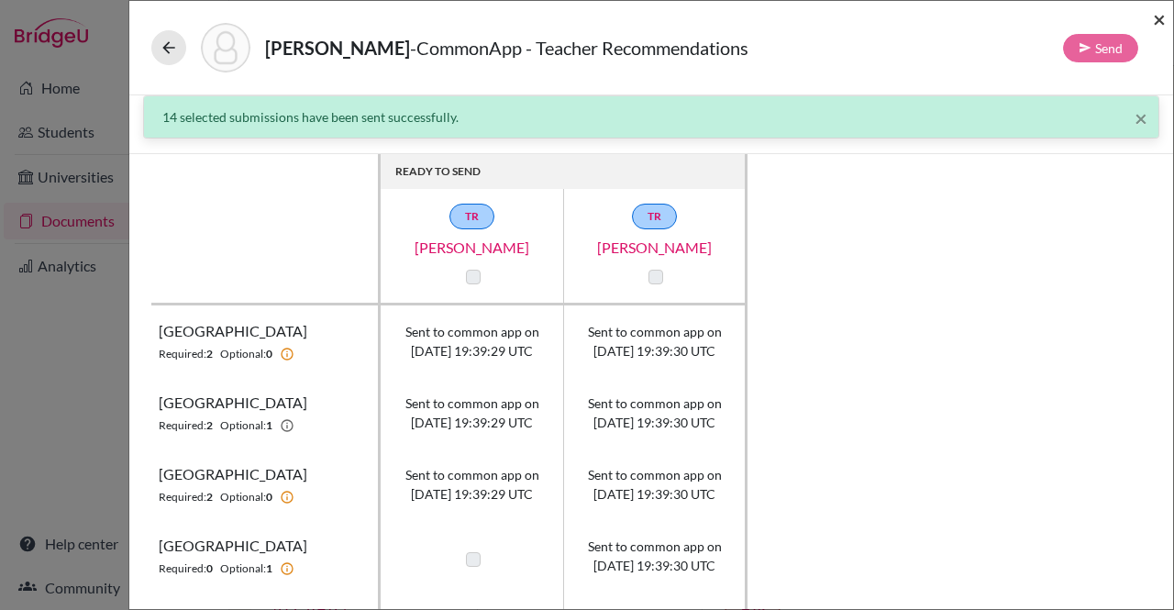
click at [1158, 17] on span "×" at bounding box center [1159, 19] width 13 height 27
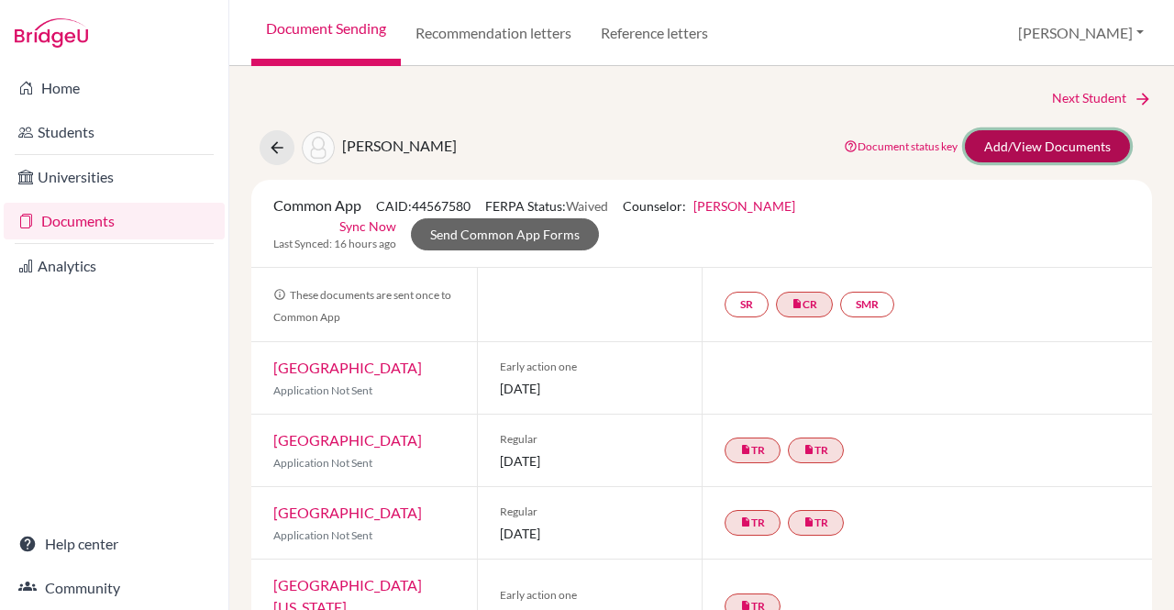
click at [1033, 140] on link "Add/View Documents" at bounding box center [1047, 146] width 165 height 32
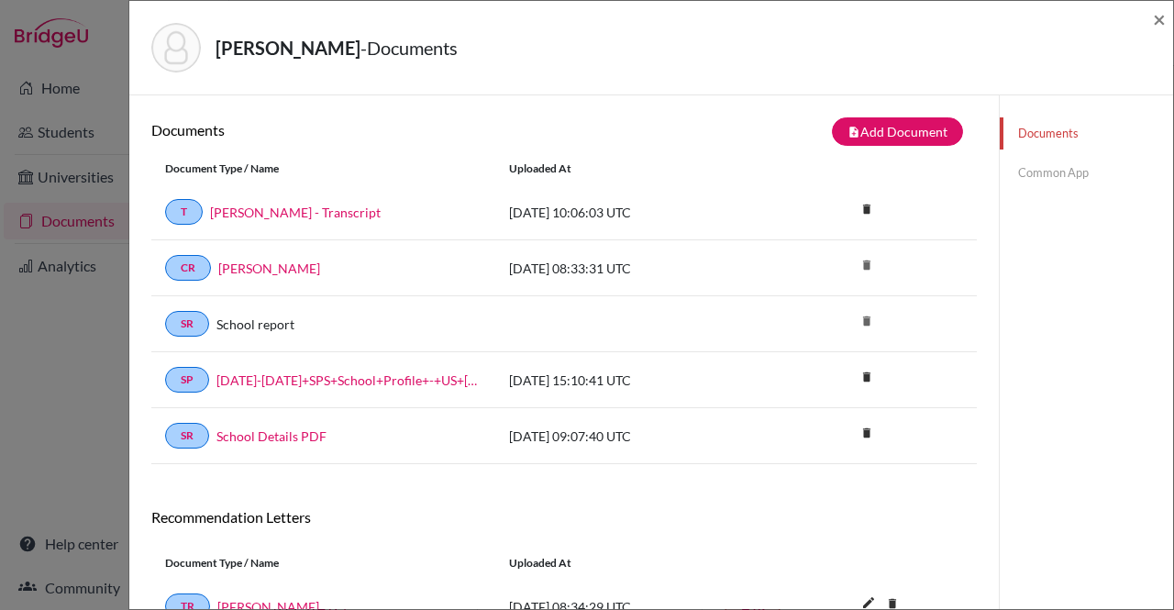
click at [1076, 176] on link "Common App" at bounding box center [1086, 173] width 173 height 32
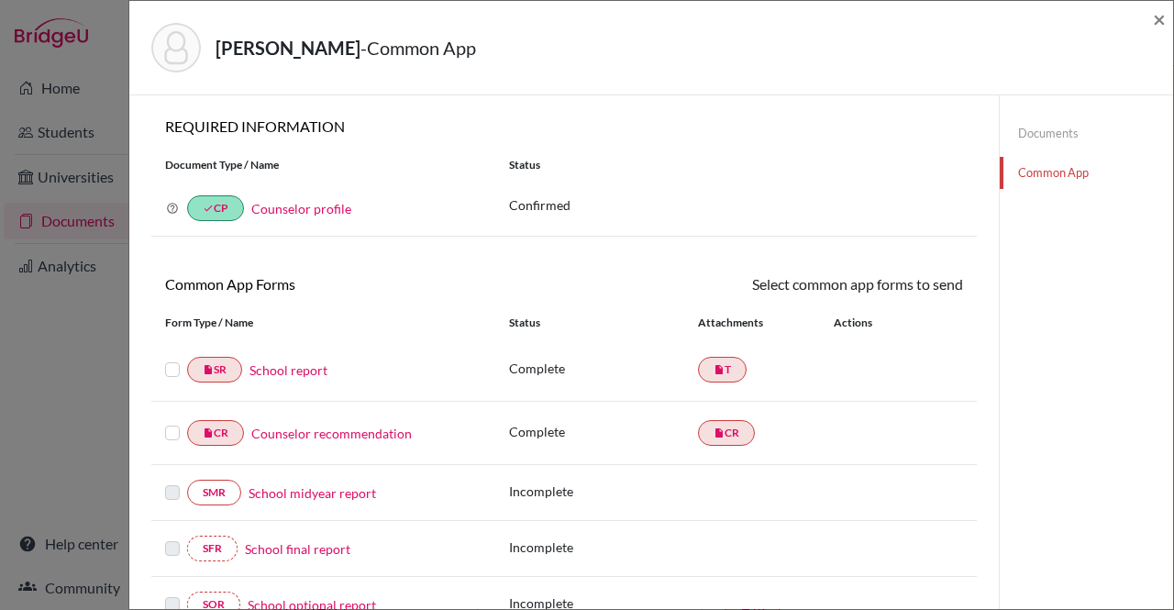
click at [165, 359] on label at bounding box center [172, 359] width 15 height 0
click at [0, 0] on input "checkbox" at bounding box center [0, 0] width 0 height 0
click at [165, 424] on div at bounding box center [176, 435] width 22 height 22
click at [169, 424] on label at bounding box center [172, 424] width 15 height 0
click at [0, 0] on input "checkbox" at bounding box center [0, 0] width 0 height 0
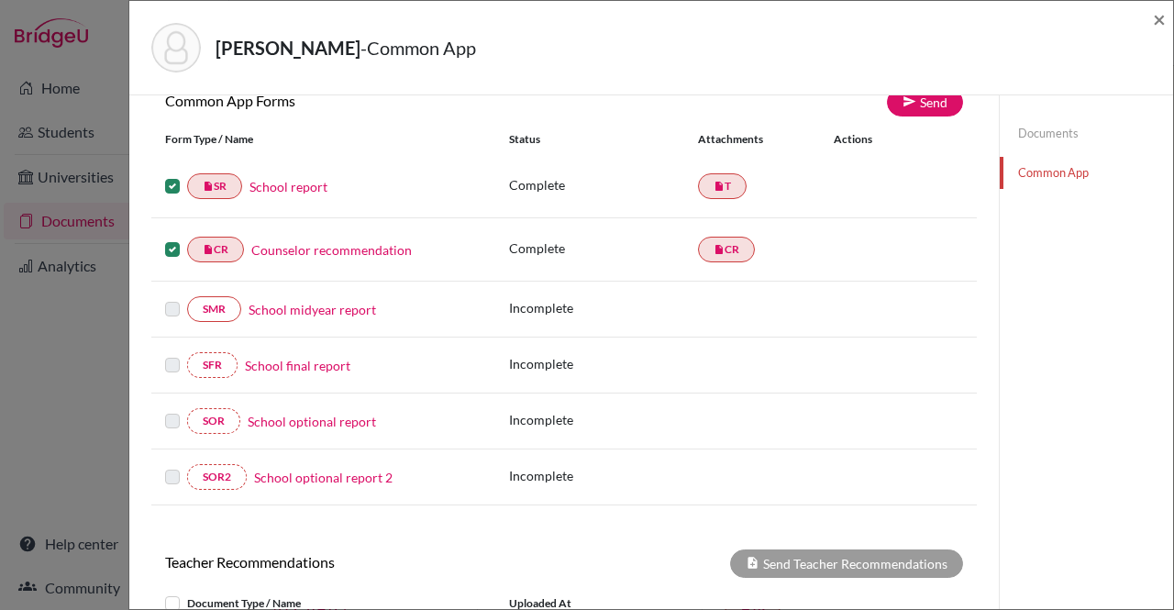
scroll to position [5, 0]
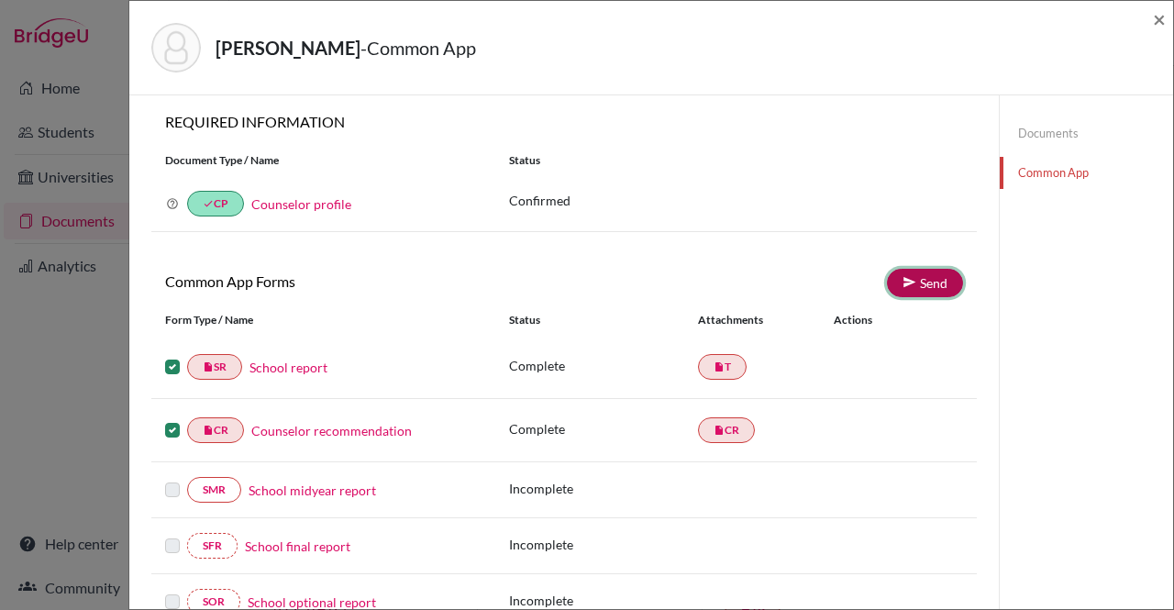
click at [916, 286] on link "Send" at bounding box center [925, 283] width 76 height 28
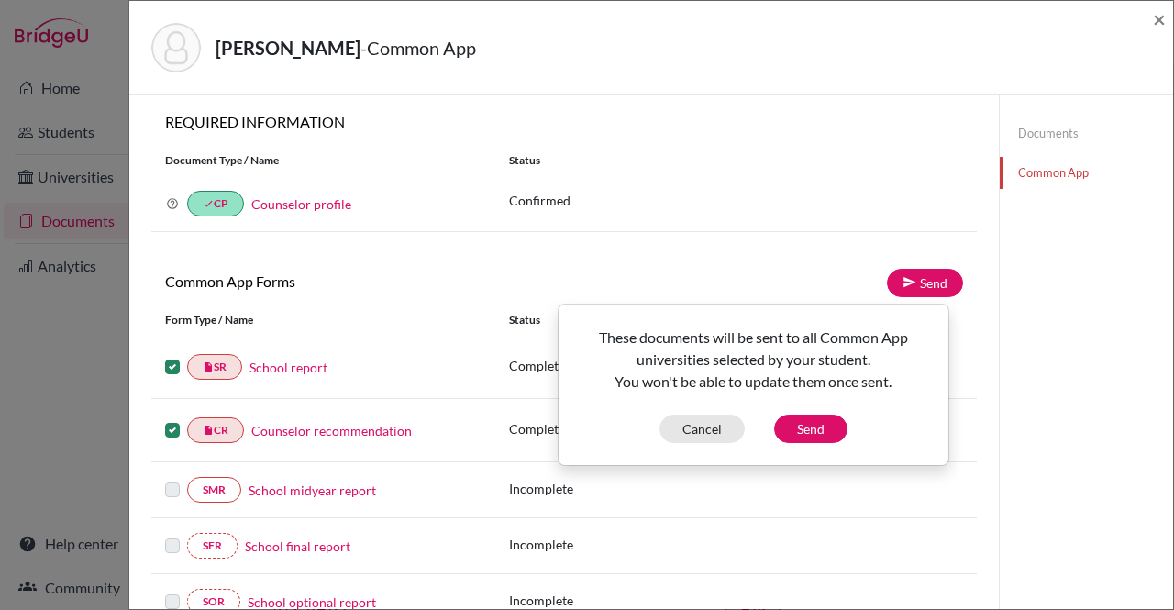
click at [395, 462] on div "SMR School midyear report Incomplete" at bounding box center [564, 490] width 826 height 56
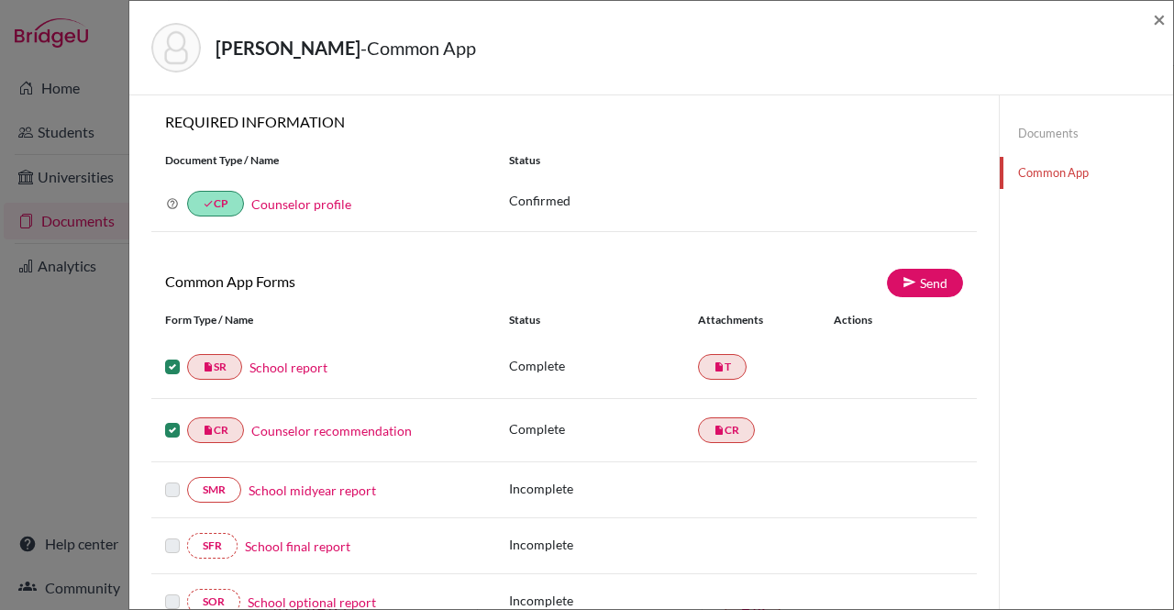
click at [361, 427] on link "Counselor recommendation" at bounding box center [331, 430] width 161 height 19
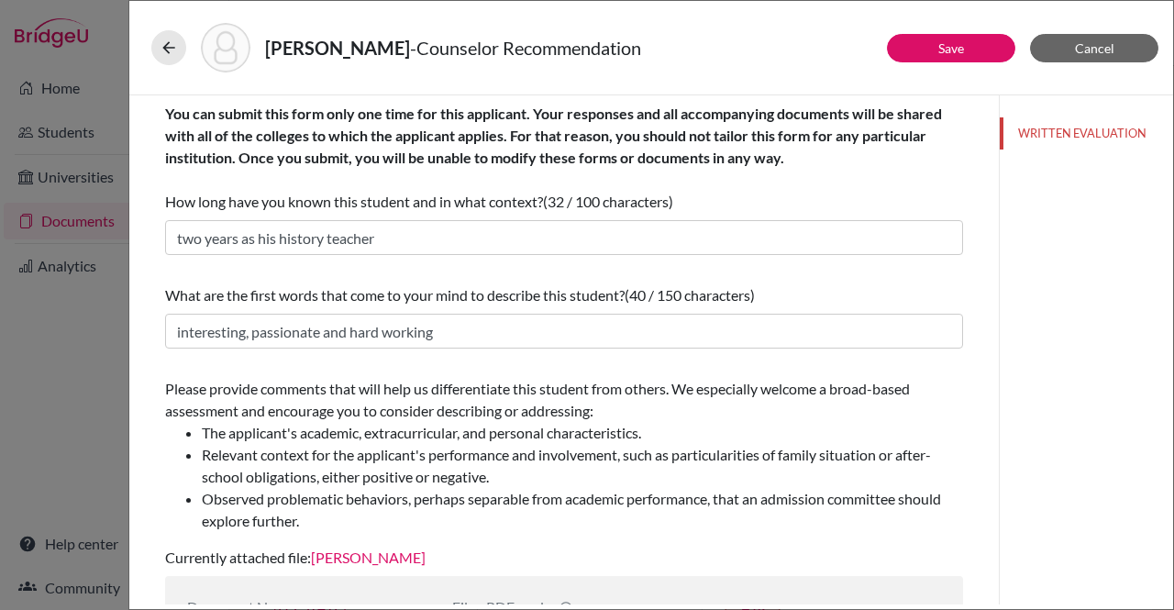
click at [398, 560] on link "[PERSON_NAME]" at bounding box center [368, 557] width 115 height 17
click at [1096, 47] on span "Cancel" at bounding box center [1094, 48] width 39 height 16
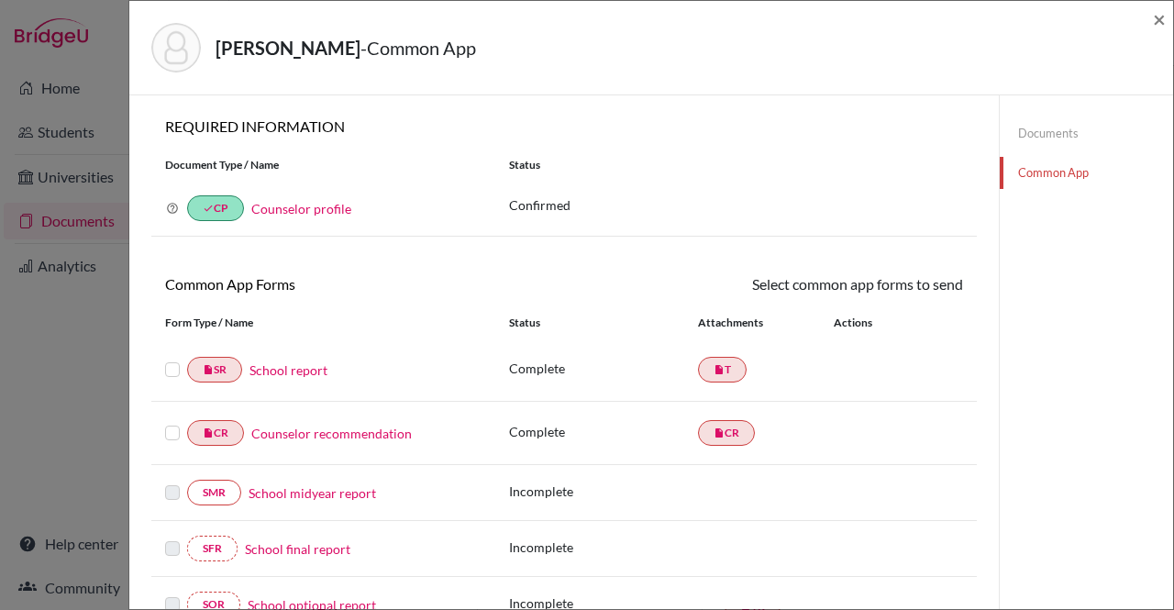
click at [176, 359] on label at bounding box center [172, 359] width 15 height 0
click at [0, 0] on input "checkbox" at bounding box center [0, 0] width 0 height 0
click at [171, 424] on label at bounding box center [172, 424] width 15 height 0
click at [0, 0] on input "checkbox" at bounding box center [0, 0] width 0 height 0
click at [910, 287] on link "Send" at bounding box center [925, 287] width 76 height 28
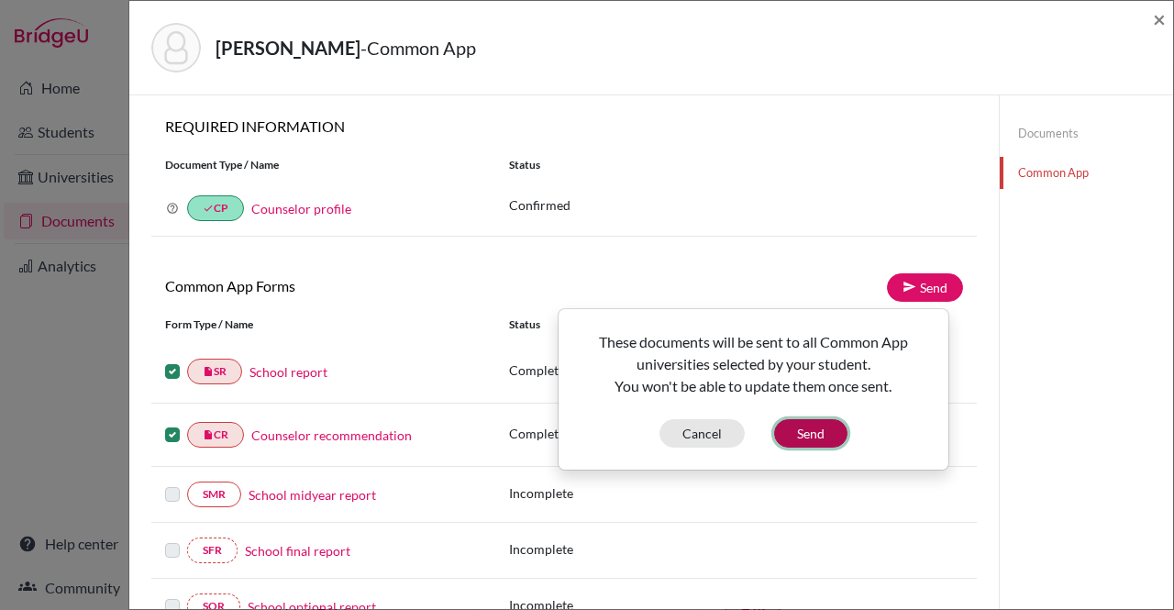
click at [814, 432] on button "Send" at bounding box center [810, 433] width 73 height 28
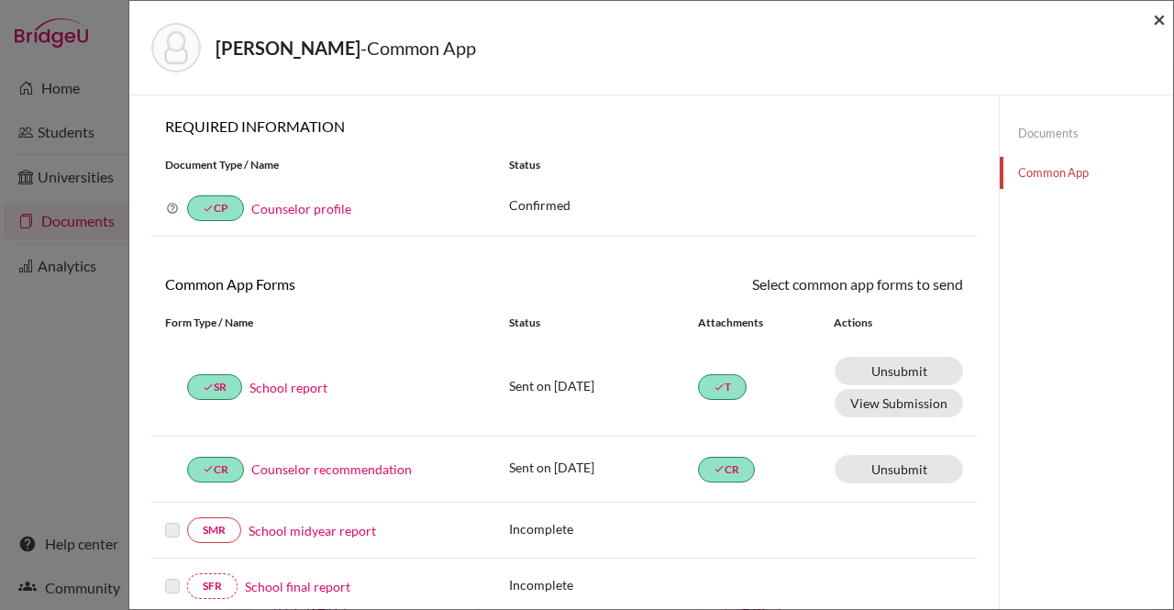
click at [1154, 21] on span "×" at bounding box center [1159, 19] width 13 height 27
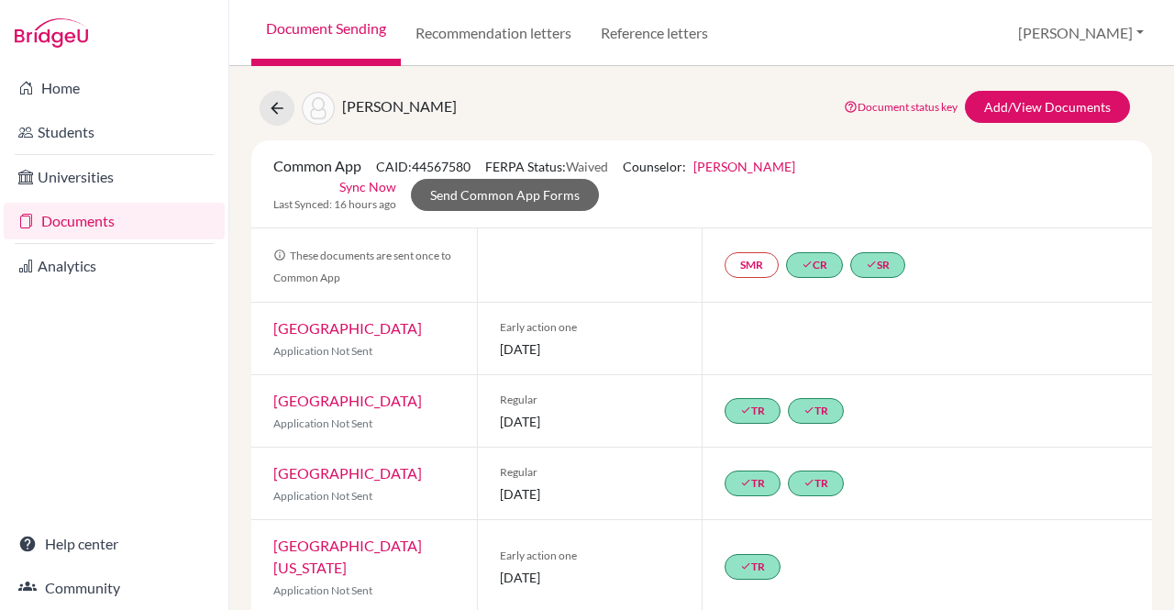
scroll to position [35, 0]
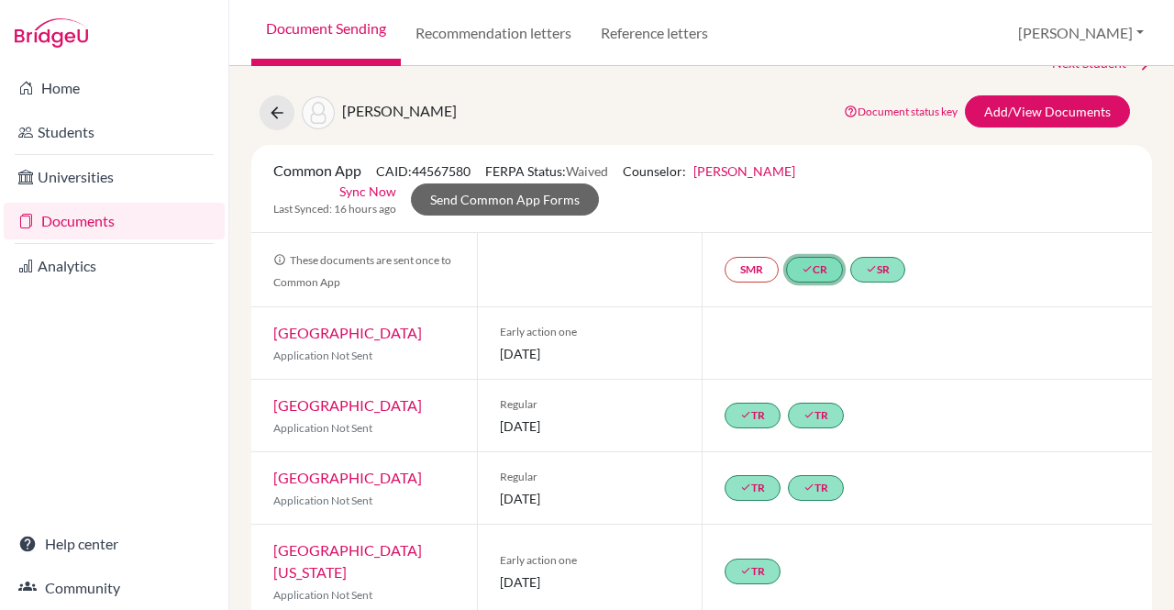
click at [823, 272] on link "done CR" at bounding box center [814, 270] width 57 height 26
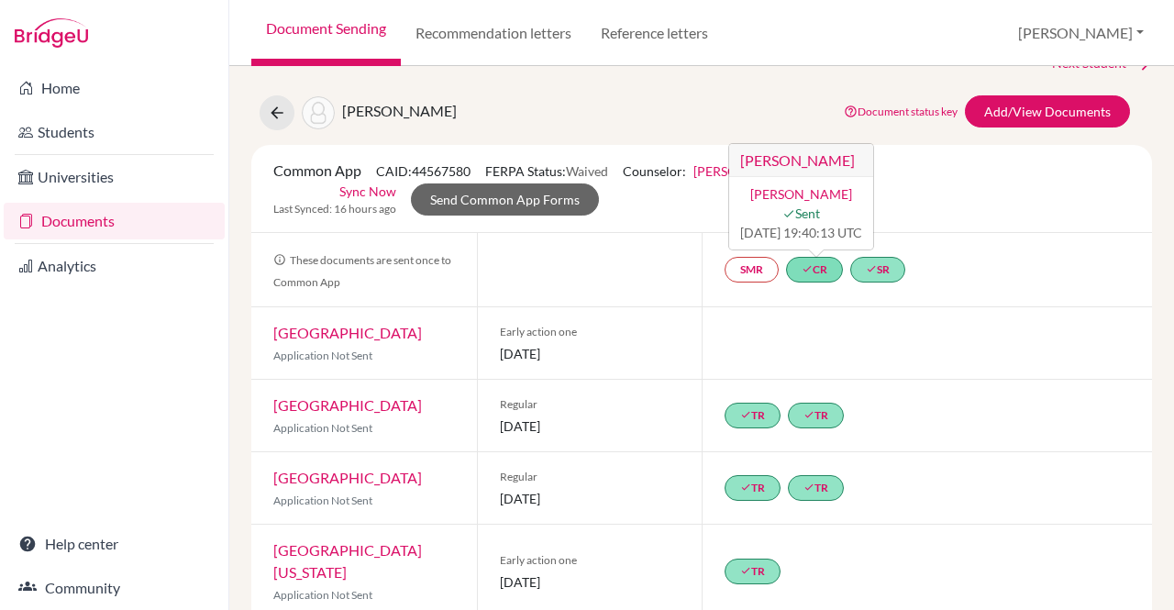
click at [817, 192] on link "[PERSON_NAME]" at bounding box center [802, 194] width 102 height 16
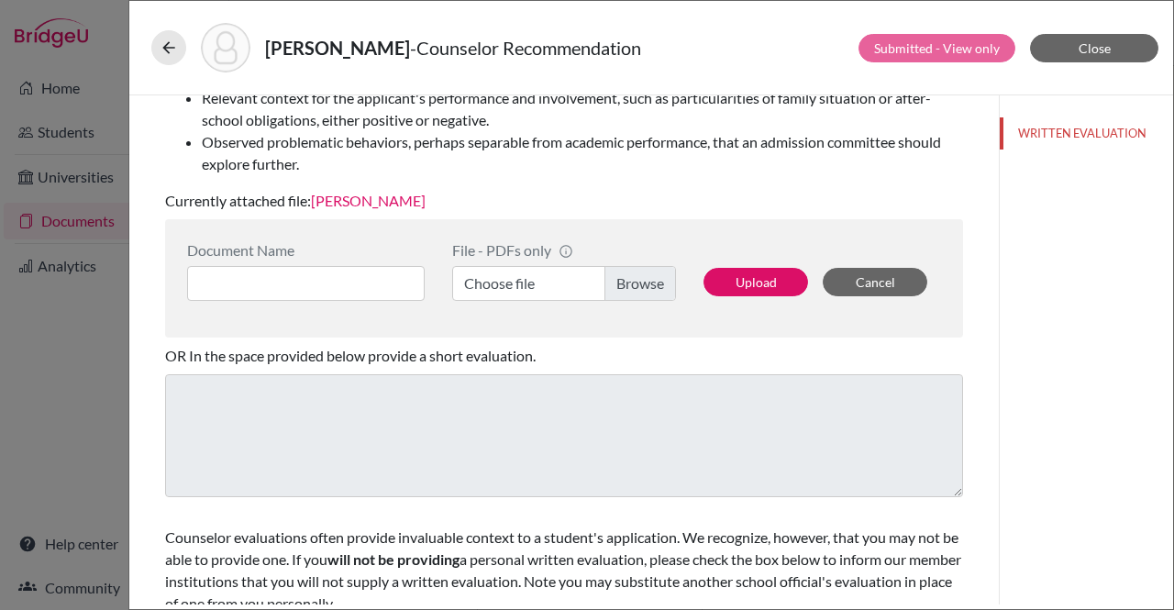
scroll to position [358, 0]
click at [121, 435] on div "[PERSON_NAME] - Counselor Recommendation Submitted - View only Close You can su…" at bounding box center [587, 305] width 1174 height 610
click at [158, 45] on button at bounding box center [168, 47] width 35 height 35
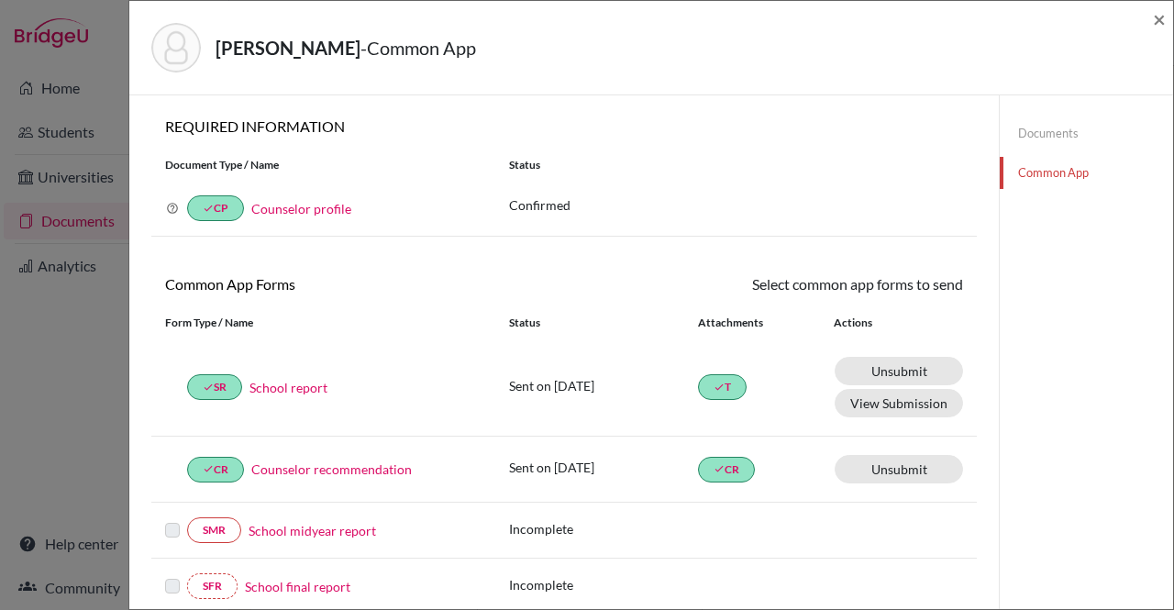
click at [717, 371] on div "done T" at bounding box center [755, 387] width 114 height 33
click at [717, 383] on link "done T" at bounding box center [722, 387] width 49 height 26
click at [1039, 139] on link "Documents" at bounding box center [1086, 133] width 173 height 32
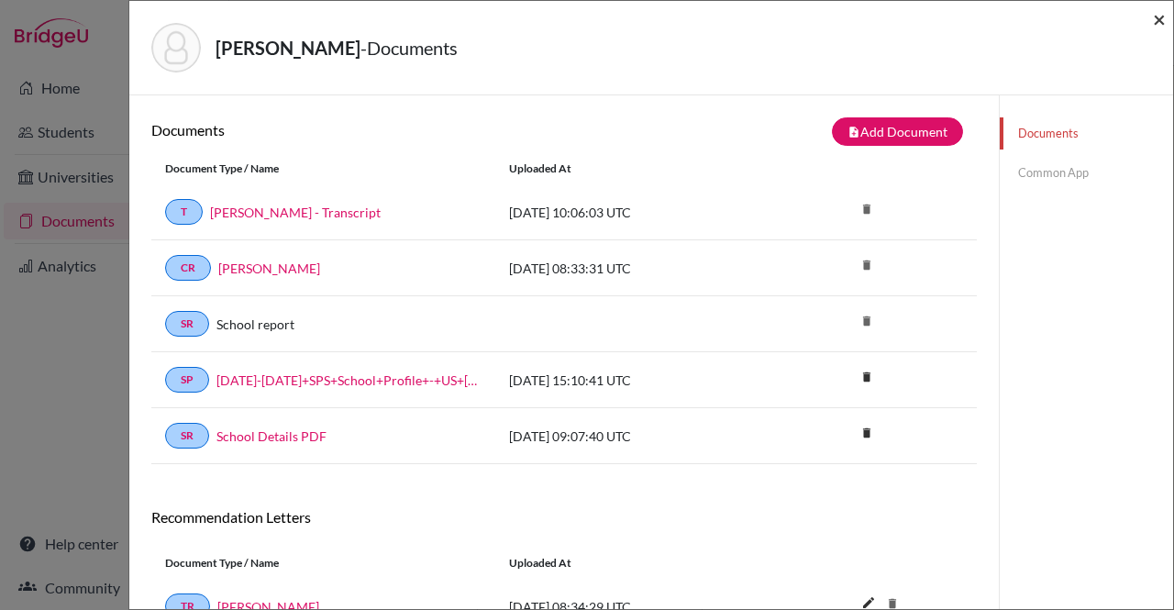
click at [1158, 27] on span "×" at bounding box center [1159, 19] width 13 height 27
